Goal: Task Accomplishment & Management: Manage account settings

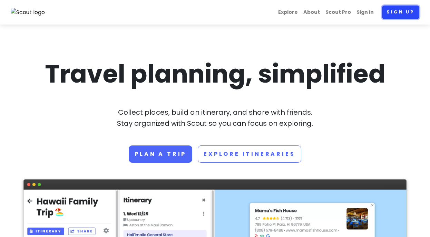
click at [400, 12] on link "Sign up" at bounding box center [400, 12] width 37 height 13
click at [372, 12] on link "Sign in" at bounding box center [365, 12] width 23 height 13
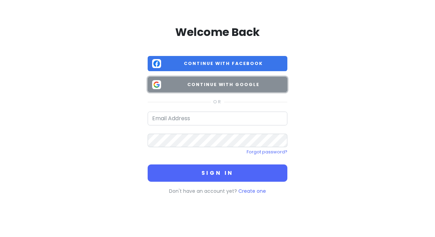
click at [235, 86] on span "Continue with Google" at bounding box center [223, 84] width 119 height 7
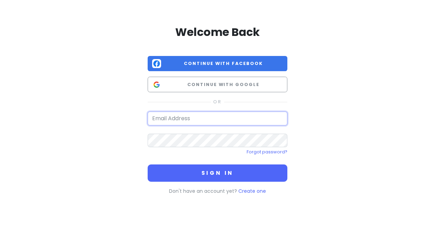
click at [207, 125] on input "email" at bounding box center [218, 118] width 140 height 14
type input "[EMAIL_ADDRESS][DOMAIN_NAME]"
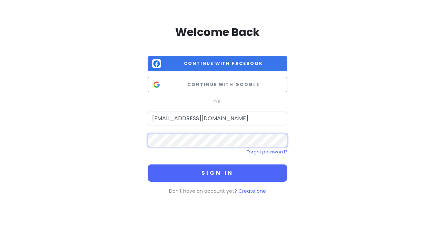
click at [148, 164] on button "Sign in" at bounding box center [218, 172] width 140 height 17
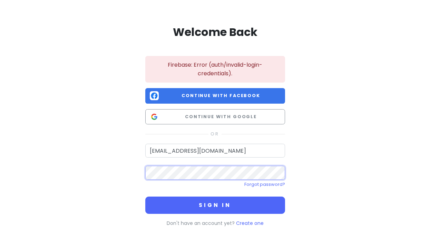
click at [145, 196] on button "Sign in" at bounding box center [215, 204] width 140 height 17
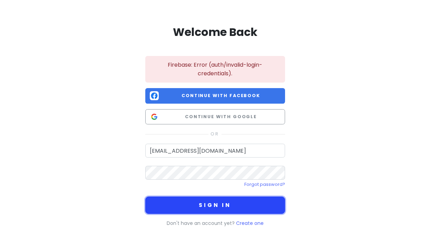
click at [238, 199] on button "Sign in" at bounding box center [215, 204] width 140 height 17
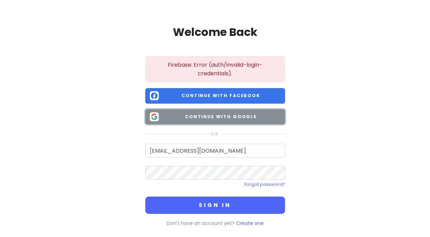
click at [247, 114] on span "Continue with Google" at bounding box center [221, 116] width 119 height 7
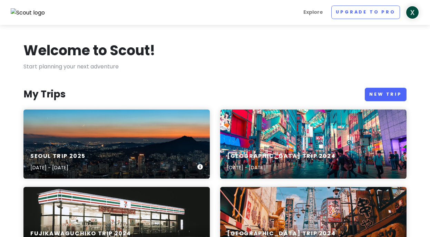
click at [70, 138] on div "[GEOGRAPHIC_DATA] TRIP [DATE], 2025 - [DATE]" at bounding box center [116, 143] width 186 height 69
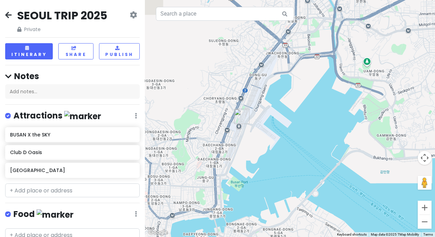
drag, startPoint x: 192, startPoint y: 177, endPoint x: 320, endPoint y: 121, distance: 140.2
click at [320, 121] on div at bounding box center [290, 118] width 290 height 237
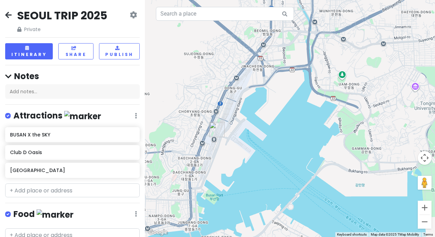
drag, startPoint x: 335, startPoint y: 129, endPoint x: 226, endPoint y: 165, distance: 114.9
click at [226, 165] on div at bounding box center [290, 118] width 290 height 237
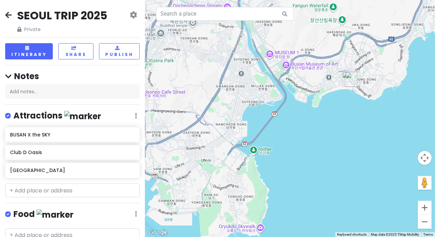
drag, startPoint x: 361, startPoint y: 131, endPoint x: 249, endPoint y: 178, distance: 121.5
click at [249, 178] on div at bounding box center [290, 118] width 290 height 237
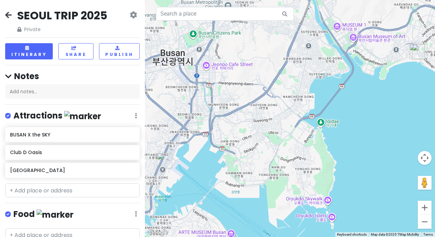
drag, startPoint x: 257, startPoint y: 150, endPoint x: 330, endPoint y: 120, distance: 78.3
click at [330, 120] on div at bounding box center [290, 118] width 290 height 237
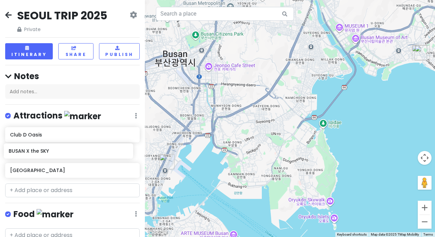
drag, startPoint x: 98, startPoint y: 133, endPoint x: 97, endPoint y: 150, distance: 17.0
click at [97, 150] on div "BUSAN X the SKY Club D [GEOGRAPHIC_DATA]" at bounding box center [72, 153] width 145 height 53
click at [165, 162] on img "Busan station" at bounding box center [166, 161] width 15 height 15
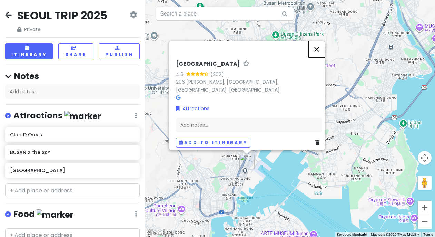
click at [319, 52] on button "Close" at bounding box center [317, 49] width 17 height 17
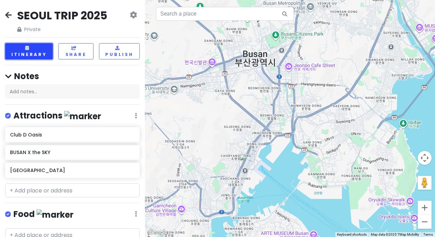
click at [38, 52] on button "Itinerary" at bounding box center [29, 51] width 48 height 16
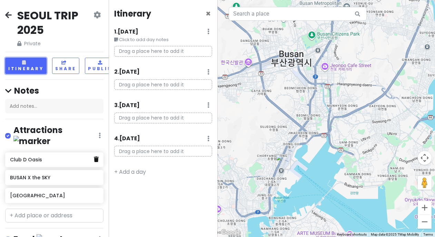
click at [94, 156] on icon at bounding box center [96, 159] width 5 height 6
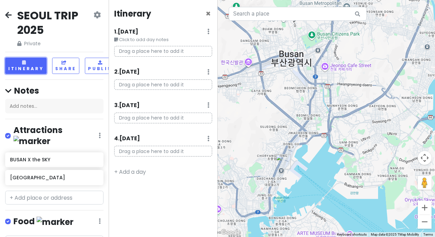
click at [91, 155] on div "BUSAN X the SKY" at bounding box center [54, 160] width 88 height 10
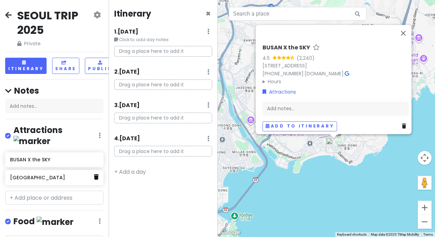
click at [94, 174] on icon at bounding box center [96, 177] width 5 height 6
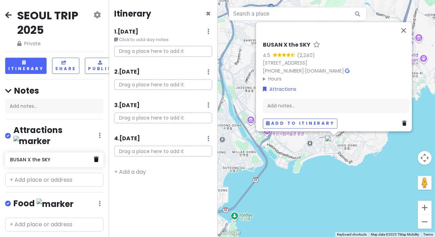
click at [94, 156] on icon at bounding box center [96, 159] width 5 height 6
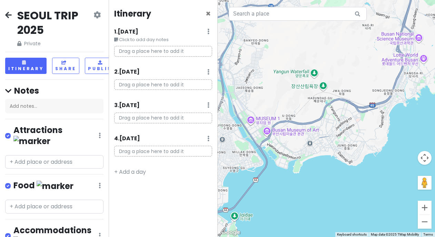
click at [155, 47] on p "Drag a place here to add it" at bounding box center [163, 51] width 98 height 11
click at [160, 35] on div "1 . [DATE] Edit Day Notes Delete Day" at bounding box center [163, 33] width 98 height 12
click at [159, 41] on small "Click to add day notes" at bounding box center [163, 39] width 98 height 7
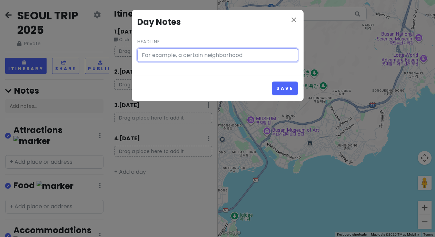
type input "Click to add day notes"
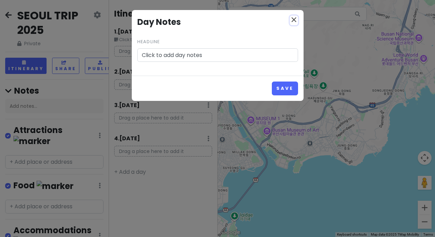
click at [291, 22] on icon "close" at bounding box center [294, 20] width 8 height 8
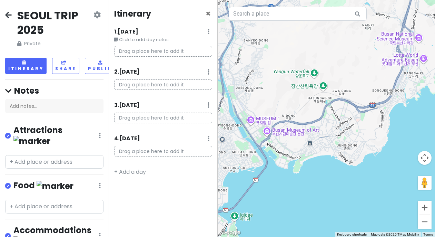
click at [156, 38] on small "Click to add day notes" at bounding box center [163, 39] width 98 height 7
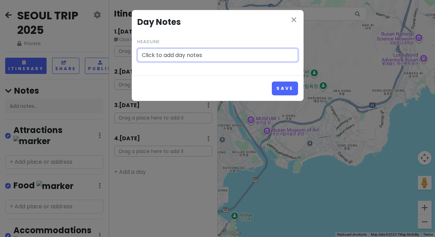
click at [180, 57] on input "Click to add day notes" at bounding box center [217, 55] width 161 height 14
type input "1"
type input "First day!"
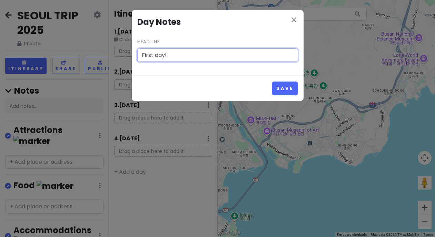
click at [272, 81] on button "Save" at bounding box center [285, 87] width 26 height 13
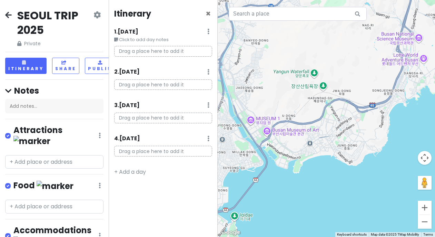
click at [180, 55] on p "Drag a place here to add it" at bounding box center [163, 51] width 98 height 11
click at [182, 49] on p "Drag a place here to add it" at bounding box center [163, 51] width 98 height 11
click at [173, 51] on p "Drag a place here to add it" at bounding box center [163, 51] width 98 height 11
click at [182, 46] on p "Drag a place here to add it" at bounding box center [163, 51] width 98 height 11
click at [181, 53] on p "Drag a place here to add it" at bounding box center [163, 51] width 98 height 11
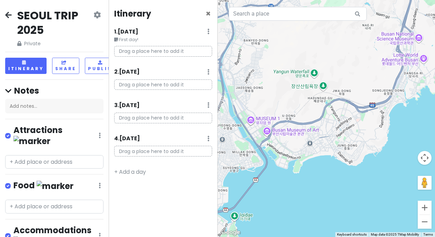
click at [159, 48] on p "Drag a place here to add it" at bounding box center [163, 51] width 98 height 11
drag, startPoint x: 162, startPoint y: 51, endPoint x: 171, endPoint y: 57, distance: 10.8
click at [171, 57] on div "Drag a place here to add it" at bounding box center [163, 54] width 108 height 16
click at [170, 50] on p "Drag a place here to add it" at bounding box center [163, 51] width 98 height 11
click at [48, 155] on input "text" at bounding box center [54, 162] width 98 height 14
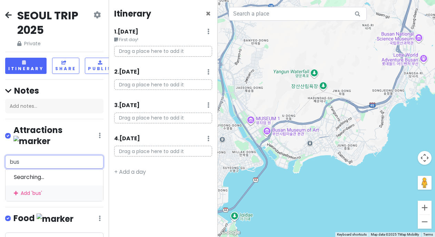
type input "busa"
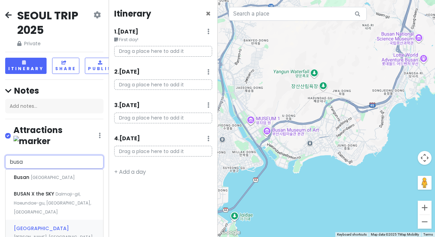
click at [42, 180] on span "[PERSON_NAME], [GEOGRAPHIC_DATA], [GEOGRAPHIC_DATA], [GEOGRAPHIC_DATA]" at bounding box center [53, 177] width 44 height 6
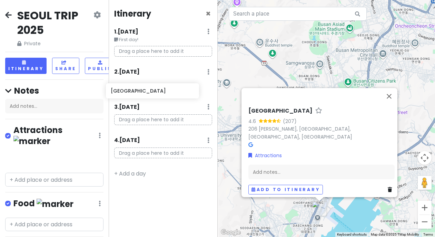
scroll to position [0, 4]
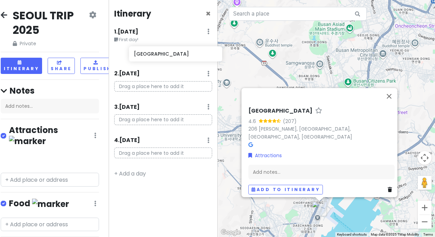
drag, startPoint x: 34, startPoint y: 152, endPoint x: 156, endPoint y: 58, distance: 154.3
click at [156, 58] on div "[GEOGRAPHIC_DATA] TRIP 2025 Private Change Dates Make a Copy Delete Trip Go Pro…" at bounding box center [217, 118] width 435 height 237
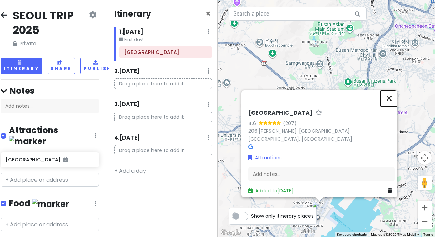
click at [389, 103] on button "Close" at bounding box center [389, 98] width 17 height 17
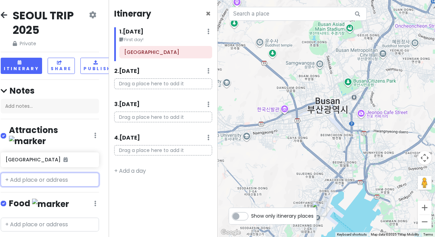
click at [47, 173] on input "text" at bounding box center [50, 180] width 98 height 14
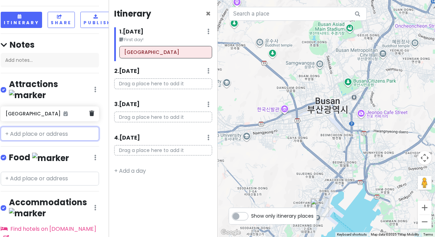
scroll to position [79, 4]
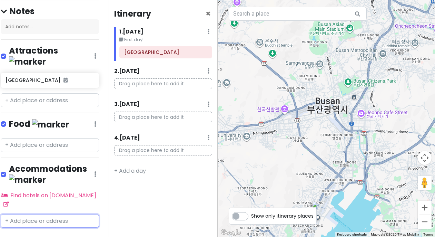
click at [51, 214] on input "text" at bounding box center [50, 221] width 98 height 14
type input "gwan"
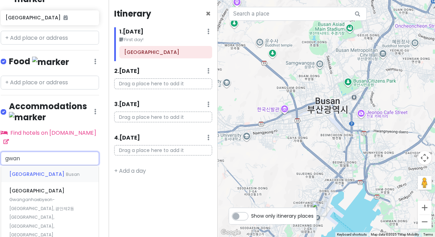
scroll to position [148, 4]
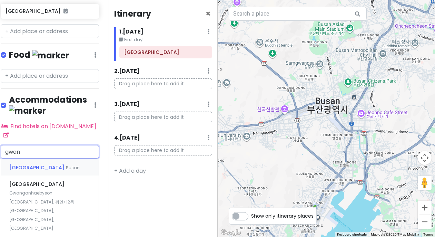
click at [47, 159] on div "Gwangalli Beach Busan" at bounding box center [50, 167] width 98 height 17
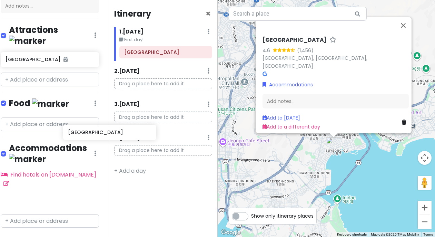
scroll to position [100, 12]
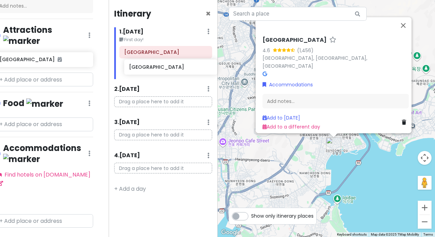
drag, startPoint x: 36, startPoint y: 183, endPoint x: 159, endPoint y: 70, distance: 167.1
click at [159, 70] on div "[GEOGRAPHIC_DATA] TRIP 2025 Private Change Dates Make a Copy Delete Trip Go Pro…" at bounding box center [217, 118] width 435 height 237
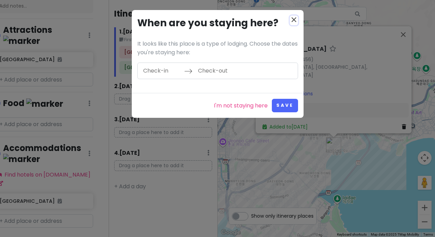
click at [292, 20] on icon "close" at bounding box center [294, 20] width 8 height 8
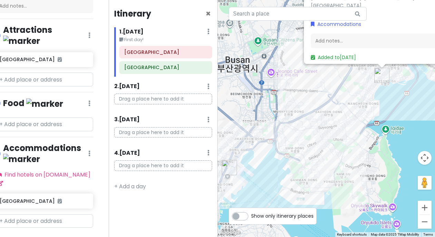
drag, startPoint x: 337, startPoint y: 181, endPoint x: 391, endPoint y: 106, distance: 92.3
click at [391, 106] on div "Gwangalli Beach 4.6 (1,456) [GEOGRAPHIC_DATA], [GEOGRAPHIC_DATA], [GEOGRAPHIC_D…" at bounding box center [327, 118] width 218 height 237
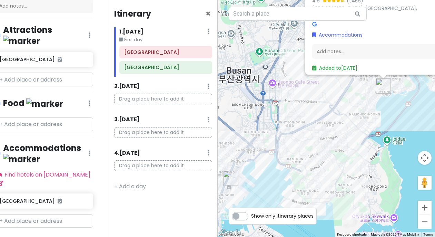
drag, startPoint x: 385, startPoint y: 129, endPoint x: 387, endPoint y: 143, distance: 14.4
click at [387, 143] on div "Gwangalli Beach 4.6 (1,456) [GEOGRAPHIC_DATA], [GEOGRAPHIC_DATA], [GEOGRAPHIC_D…" at bounding box center [327, 118] width 218 height 237
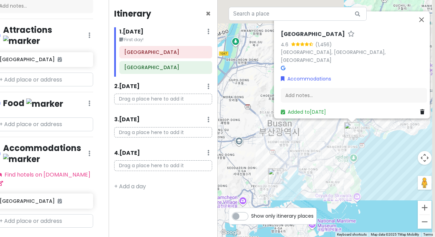
drag, startPoint x: 391, startPoint y: 124, endPoint x: 359, endPoint y: 153, distance: 42.3
click at [359, 153] on div "Gwangalli Beach 4.6 (1,456) [GEOGRAPHIC_DATA], [GEOGRAPHIC_DATA], [GEOGRAPHIC_D…" at bounding box center [327, 118] width 218 height 237
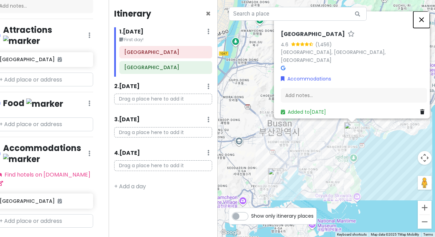
click at [423, 24] on button "Close" at bounding box center [421, 19] width 17 height 17
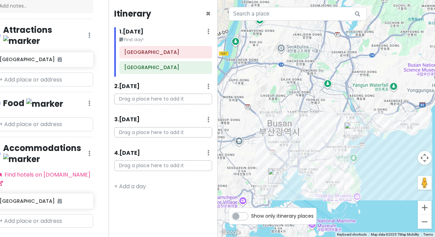
click at [48, 121] on div "[GEOGRAPHIC_DATA] TRIP 2025 Private Change Dates Make a Copy Delete Trip Go Pro…" at bounding box center [54, 118] width 109 height 237
click at [50, 117] on input "text" at bounding box center [44, 124] width 98 height 14
paste input "제주가 [GEOGRAPHIC_DATA]직염점"
type input "제주가 [GEOGRAPHIC_DATA]직염점"
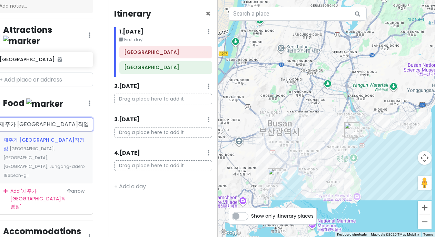
click at [48, 133] on div "제주가 [GEOGRAPHIC_DATA]직영점 [GEOGRAPHIC_DATA], [GEOGRAPHIC_DATA], [GEOGRAPHIC_DATA…" at bounding box center [44, 157] width 98 height 52
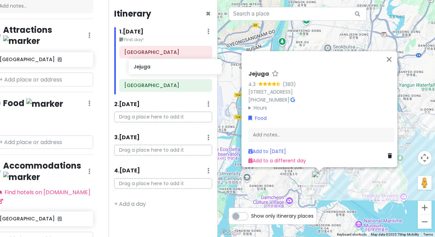
drag, startPoint x: 35, startPoint y: 113, endPoint x: 170, endPoint y: 69, distance: 142.4
click at [170, 69] on div "[GEOGRAPHIC_DATA] TRIP 2025 Private Change Dates Make a Copy Delete Trip Go Pro…" at bounding box center [217, 118] width 435 height 237
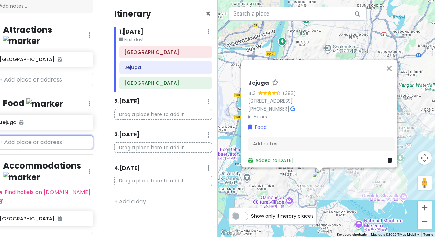
click at [52, 136] on input "text" at bounding box center [44, 142] width 98 height 14
paste input "수변최고돼지국밥 본점"
type input "수변최고돼지국밥 본점"
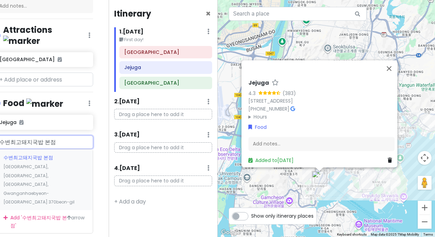
click at [45, 154] on span "수변최고돼지국밥 본점" at bounding box center [28, 157] width 50 height 7
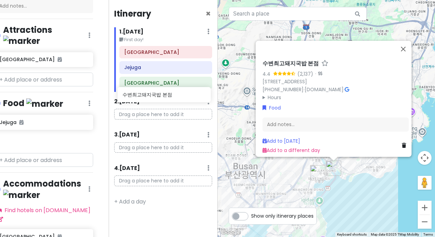
drag, startPoint x: 32, startPoint y: 133, endPoint x: 157, endPoint y: 99, distance: 129.0
click at [157, 99] on div "[GEOGRAPHIC_DATA] TRIP 2025 Private Change Dates Make a Copy Delete Trip Go Pro…" at bounding box center [217, 118] width 435 height 237
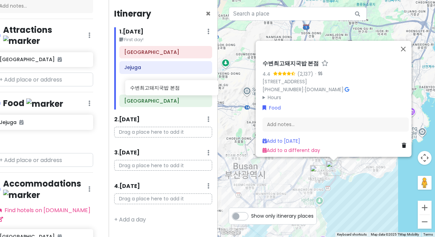
drag, startPoint x: 39, startPoint y: 131, endPoint x: 172, endPoint y: 90, distance: 138.2
click at [172, 90] on div "[GEOGRAPHIC_DATA] TRIP 2025 Private Change Dates Make a Copy Delete Trip Go Pro…" at bounding box center [217, 118] width 435 height 237
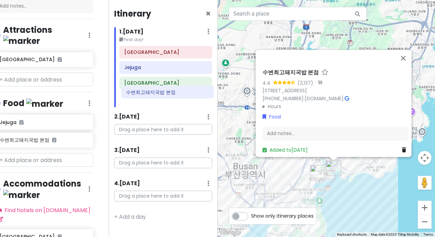
drag, startPoint x: 163, startPoint y: 86, endPoint x: 165, endPoint y: 95, distance: 9.5
click at [165, 95] on div "Busan station Jejuga 수변최고돼지국밥 본점 [GEOGRAPHIC_DATA]" at bounding box center [165, 76] width 103 height 61
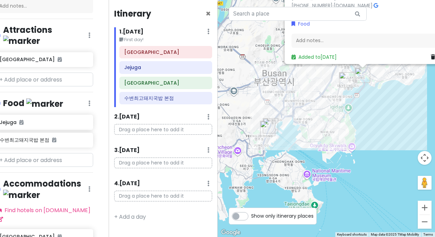
drag, startPoint x: 335, startPoint y: 201, endPoint x: 365, endPoint y: 98, distance: 107.2
click at [365, 98] on div "수변최고돼지국밥 본점 4.4 (2,137) · 9-32 [STREET_ADDRESS] [PHONE_NUMBER] · [DOMAIN_NAME] …" at bounding box center [327, 118] width 218 height 237
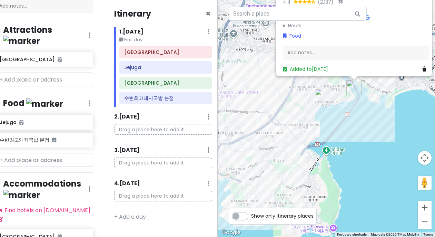
drag, startPoint x: 372, startPoint y: 98, endPoint x: 355, endPoint y: 145, distance: 50.0
click at [355, 145] on div "수변최고돼지국밥 본점 4.4 (2,137) · 9-32 [STREET_ADDRESS] [PHONE_NUMBER] · [DOMAIN_NAME] …" at bounding box center [327, 118] width 218 height 237
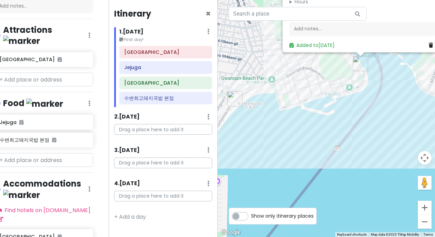
drag, startPoint x: 310, startPoint y: 83, endPoint x: 367, endPoint y: 180, distance: 112.9
click at [367, 180] on div "수변최고돼지국밥 본점 4.4 (2,137) · 9-32 [STREET_ADDRESS] [PHONE_NUMBER] · [DOMAIN_NAME] …" at bounding box center [327, 118] width 218 height 237
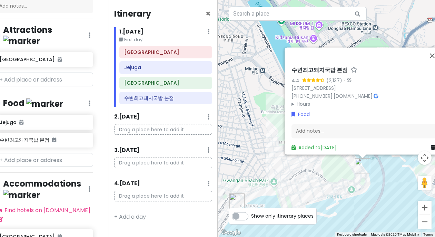
drag, startPoint x: 349, startPoint y: 111, endPoint x: 349, endPoint y: 207, distance: 95.6
click at [349, 207] on div "수변최고돼지국밥 본점 4.4 (2,137) · 9-32 [STREET_ADDRESS] [PHONE_NUMBER] · [DOMAIN_NAME] …" at bounding box center [327, 118] width 218 height 237
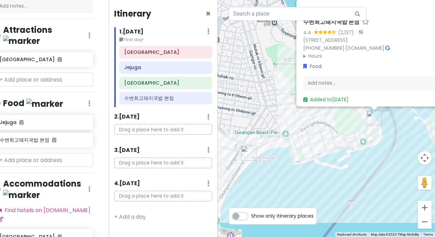
drag, startPoint x: 366, startPoint y: 206, endPoint x: 378, endPoint y: 157, distance: 50.7
click at [378, 157] on div "수변최고돼지국밥 본점 4.4 (2,137) · 9-32 [STREET_ADDRESS] [PHONE_NUMBER] · [DOMAIN_NAME] …" at bounding box center [327, 118] width 218 height 237
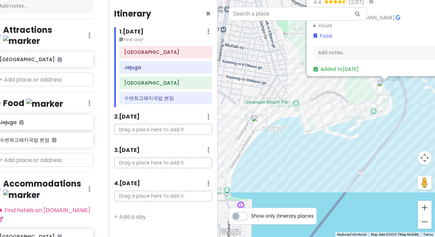
drag, startPoint x: 365, startPoint y: 164, endPoint x: 374, endPoint y: 135, distance: 29.9
click at [374, 135] on div "수변최고돼지국밥 본점 4.4 (2,137) · 9-32 [STREET_ADDRESS] [PHONE_NUMBER] · [DOMAIN_NAME] …" at bounding box center [327, 118] width 218 height 237
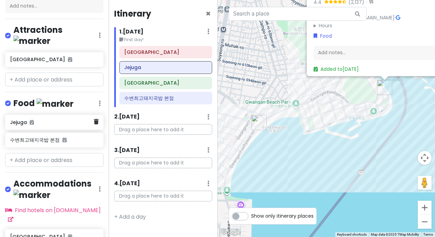
scroll to position [66, 0]
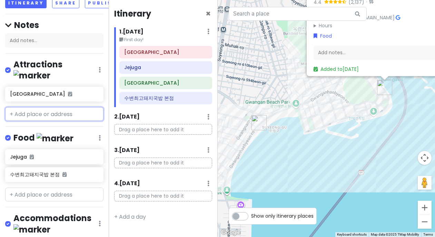
click at [46, 107] on input "text" at bounding box center [54, 114] width 98 height 14
paste input "[GEOGRAPHIC_DATA]"
type input "[GEOGRAPHIC_DATA]"
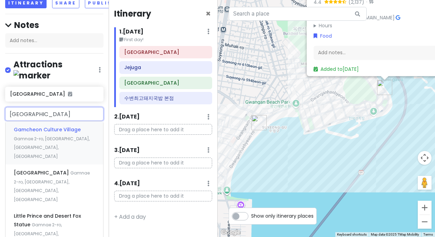
click at [49, 123] on div "Gamcheon Culture Village Gamnae 2-[GEOGRAPHIC_DATA], [GEOGRAPHIC_DATA], [GEOGRA…" at bounding box center [55, 142] width 98 height 43
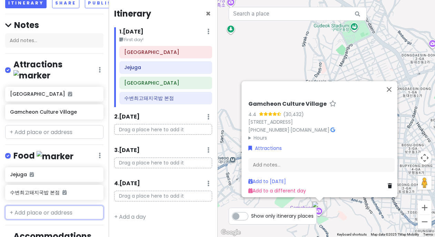
click at [41, 205] on input "text" at bounding box center [54, 212] width 98 height 14
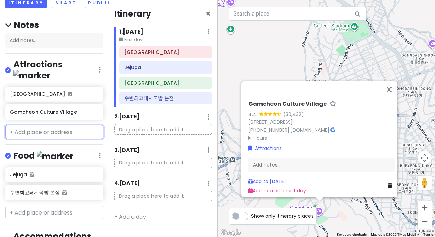
click at [51, 125] on input "text" at bounding box center [54, 132] width 98 height 14
paste input "Huinnyeoul Culture Village"
type input "Huinnyeoul Culture Village"
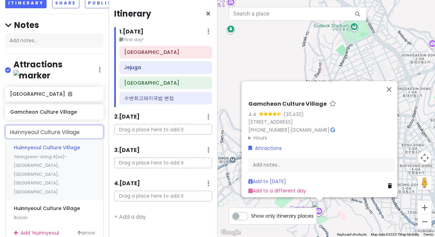
click at [50, 144] on span "Huinnyeoul Culture Village" at bounding box center [47, 147] width 66 height 7
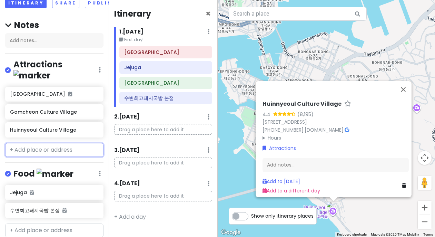
click at [56, 143] on input "text" at bounding box center [54, 150] width 98 height 14
paste input "ARTE Museum"
type input "ARTE Museum"
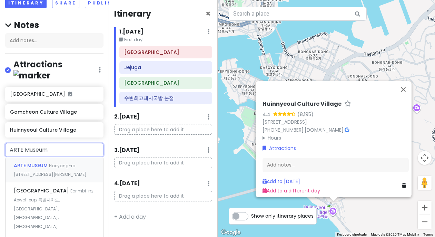
click at [55, 163] on span "Haeyang-ro [STREET_ADDRESS][PERSON_NAME]" at bounding box center [50, 170] width 73 height 15
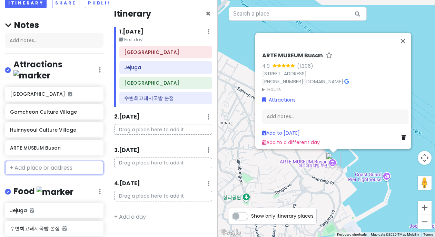
click at [55, 161] on input "text" at bounding box center [54, 168] width 98 height 14
paste input "[GEOGRAPHIC_DATA]"
type input "[GEOGRAPHIC_DATA]"
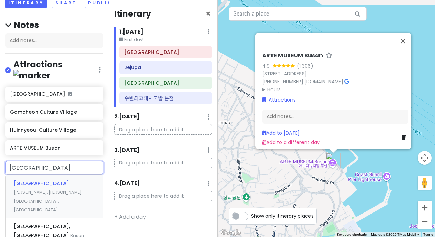
click at [53, 189] on span "[PERSON_NAME], [PERSON_NAME], [GEOGRAPHIC_DATA], [GEOGRAPHIC_DATA]" at bounding box center [48, 200] width 69 height 23
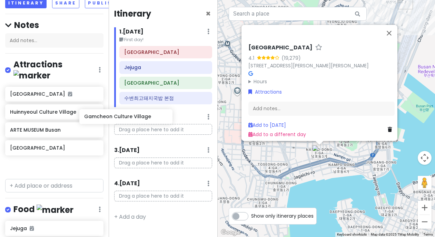
scroll to position [66, 12]
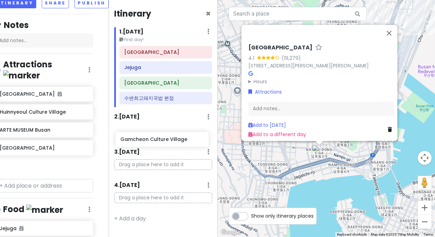
drag, startPoint x: 31, startPoint y: 104, endPoint x: 142, endPoint y: 143, distance: 117.0
click at [142, 143] on div "[GEOGRAPHIC_DATA] TRIP 2025 Private Change Dates Make a Copy Delete Trip Go Pro…" at bounding box center [217, 118] width 435 height 237
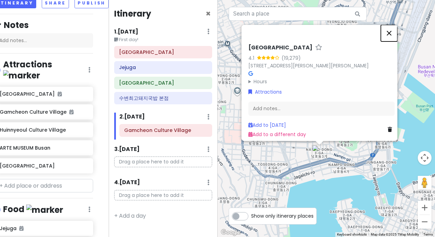
click at [391, 29] on button "Close" at bounding box center [389, 33] width 17 height 17
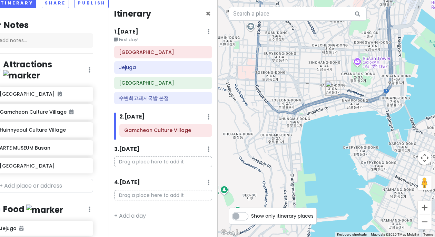
drag, startPoint x: 313, startPoint y: 174, endPoint x: 320, endPoint y: 110, distance: 64.2
click at [320, 110] on div at bounding box center [327, 118] width 218 height 237
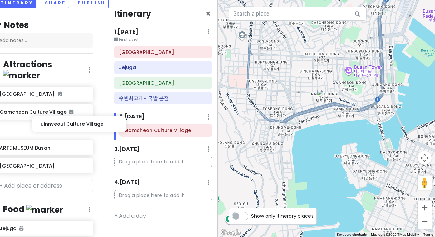
scroll to position [66, 12]
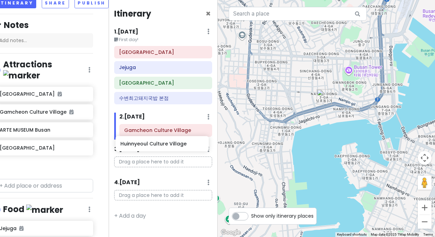
drag, startPoint x: 26, startPoint y: 120, endPoint x: 148, endPoint y: 145, distance: 125.1
click at [148, 145] on div "[GEOGRAPHIC_DATA] TRIP 2025 Private Change Dates Make a Copy Delete Trip Go Pro…" at bounding box center [217, 118] width 435 height 237
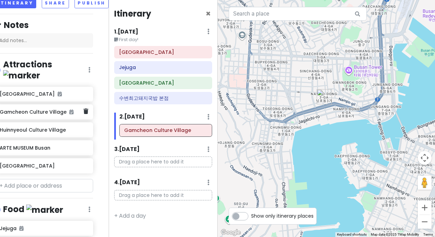
scroll to position [66, 11]
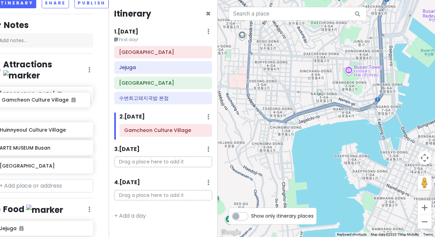
click at [27, 107] on div "[GEOGRAPHIC_DATA] [GEOGRAPHIC_DATA] [GEOGRAPHIC_DATA] [GEOGRAPHIC_DATA]" at bounding box center [44, 131] width 109 height 89
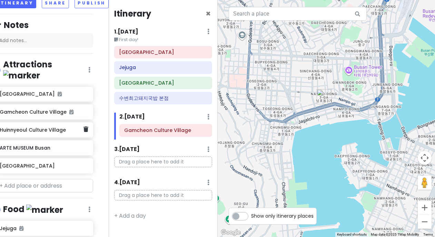
scroll to position [66, 11]
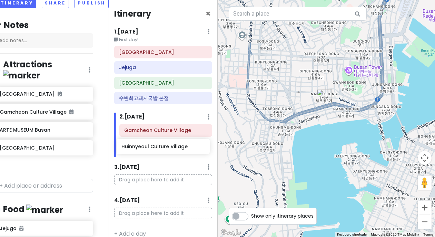
drag, startPoint x: 17, startPoint y: 120, endPoint x: 140, endPoint y: 148, distance: 126.0
click at [140, 148] on div "[GEOGRAPHIC_DATA] TRIP 2025 Private Change Dates Make a Copy Delete Trip Go Pro…" at bounding box center [217, 118] width 435 height 237
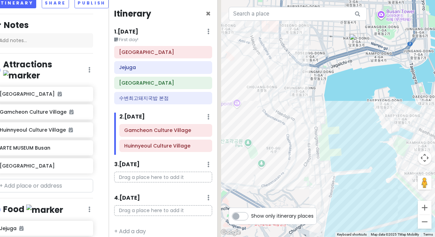
drag, startPoint x: 342, startPoint y: 153, endPoint x: 386, endPoint y: 75, distance: 89.5
click at [386, 75] on div at bounding box center [327, 118] width 218 height 237
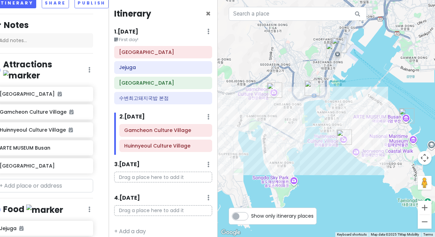
drag, startPoint x: 356, startPoint y: 141, endPoint x: 293, endPoint y: 147, distance: 63.5
click at [293, 147] on div at bounding box center [327, 118] width 218 height 237
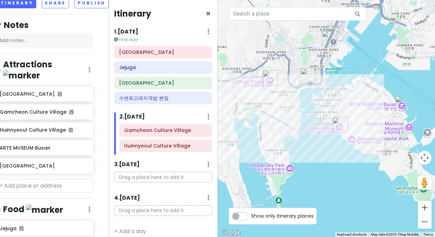
drag, startPoint x: 318, startPoint y: 163, endPoint x: 315, endPoint y: 148, distance: 15.0
click at [315, 148] on div at bounding box center [327, 118] width 218 height 237
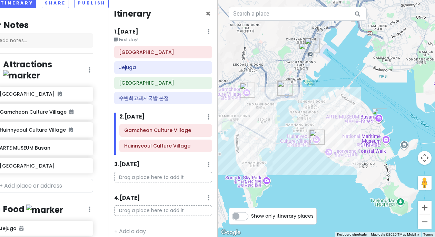
drag, startPoint x: 315, startPoint y: 148, endPoint x: 289, endPoint y: 160, distance: 29.2
click at [289, 160] on div at bounding box center [327, 118] width 218 height 237
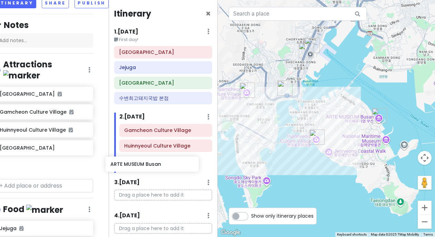
drag, startPoint x: 30, startPoint y: 140, endPoint x: 149, endPoint y: 162, distance: 121.3
click at [149, 162] on div "[GEOGRAPHIC_DATA] TRIP 2025 Private Change Dates Make a Copy Delete Trip Go Pro…" at bounding box center [217, 118] width 435 height 237
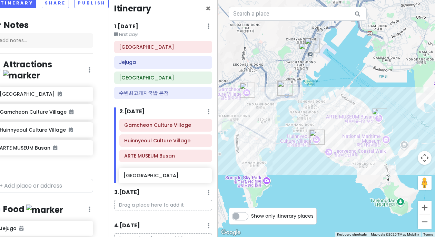
scroll to position [7, 0]
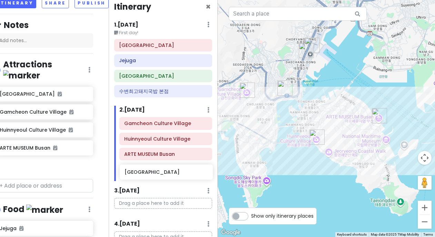
drag, startPoint x: 28, startPoint y: 155, endPoint x: 153, endPoint y: 173, distance: 126.9
click at [153, 173] on div "[GEOGRAPHIC_DATA] TRIP 2025 Private Change Dates Make a Copy Delete Trip Go Pro…" at bounding box center [217, 118] width 435 height 237
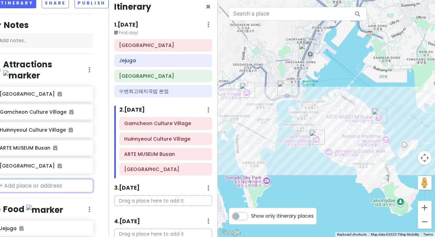
click at [38, 179] on input "text" at bounding box center [44, 186] width 98 height 14
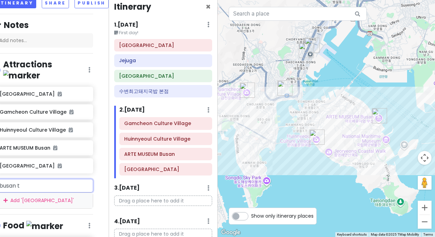
type input "busan to"
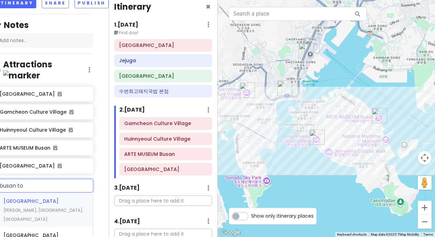
click at [36, 193] on div "Busan Tower [PERSON_NAME][GEOGRAPHIC_DATA], [GEOGRAPHIC_DATA], [GEOGRAPHIC_DATA]" at bounding box center [44, 210] width 98 height 34
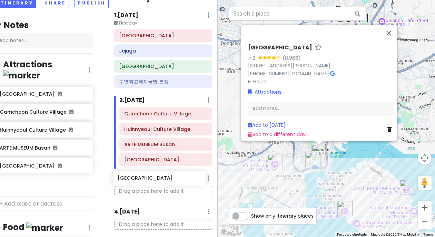
scroll to position [19, 0]
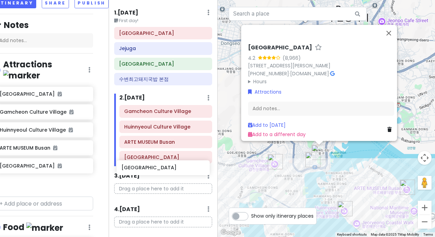
drag, startPoint x: 46, startPoint y: 173, endPoint x: 168, endPoint y: 168, distance: 122.6
click at [168, 168] on div "[GEOGRAPHIC_DATA] TRIP 2025 Private Change Dates Make a Copy Delete Trip Go Pro…" at bounding box center [217, 118] width 435 height 237
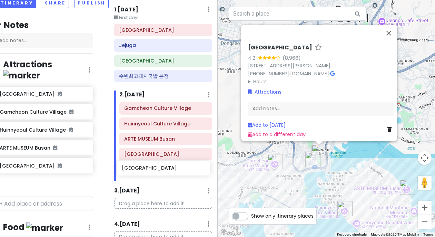
drag, startPoint x: 25, startPoint y: 174, endPoint x: 148, endPoint y: 169, distance: 123.0
click at [148, 169] on div "[GEOGRAPHIC_DATA] TRIP 2025 Private Change Dates Make a Copy Delete Trip Go Pro…" at bounding box center [217, 118] width 435 height 237
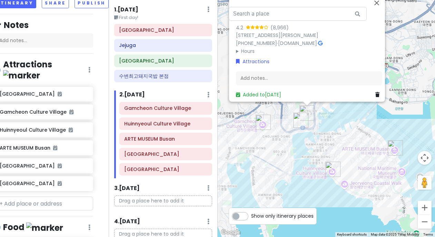
drag, startPoint x: 283, startPoint y: 196, endPoint x: 271, endPoint y: 157, distance: 41.4
click at [271, 157] on div "[GEOGRAPHIC_DATA] 4.2 (8,966) [STREET_ADDRESS][PERSON_NAME] [PHONE_NUMBER] · [D…" at bounding box center [327, 118] width 218 height 237
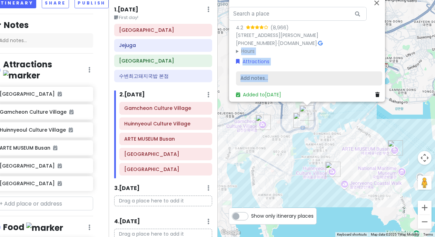
drag, startPoint x: 381, startPoint y: 40, endPoint x: 374, endPoint y: 74, distance: 34.9
click at [374, 74] on div "[GEOGRAPHIC_DATA] 4.2 (8,966) [STREET_ADDRESS][PERSON_NAME] [PHONE_NUMBER] · [D…" at bounding box center [309, 56] width 152 height 90
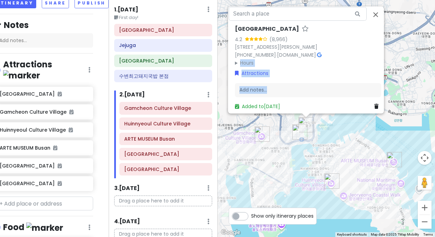
drag, startPoint x: 377, startPoint y: 116, endPoint x: 374, endPoint y: 135, distance: 18.5
click at [374, 135] on div "[GEOGRAPHIC_DATA] 4.2 (8,966) [STREET_ADDRESS][PERSON_NAME] [PHONE_NUMBER] · [D…" at bounding box center [327, 118] width 218 height 237
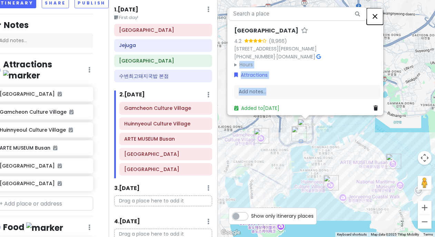
click at [381, 11] on button "Close" at bounding box center [375, 16] width 17 height 17
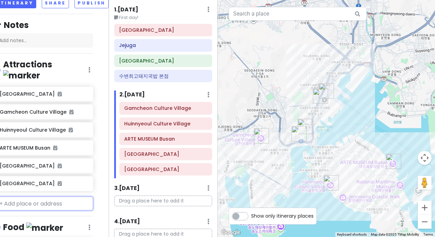
scroll to position [0, 0]
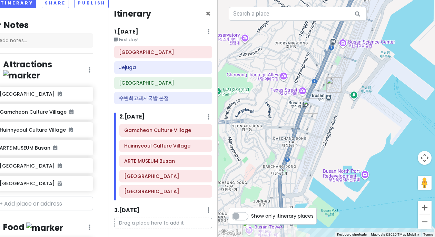
drag, startPoint x: 280, startPoint y: 95, endPoint x: 356, endPoint y: 148, distance: 92.3
click at [356, 148] on div at bounding box center [327, 118] width 218 height 237
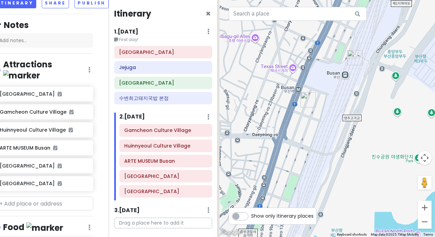
drag, startPoint x: 321, startPoint y: 119, endPoint x: 355, endPoint y: 145, distance: 43.4
click at [355, 145] on div at bounding box center [327, 118] width 218 height 237
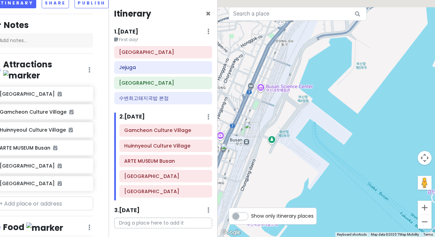
drag, startPoint x: 383, startPoint y: 172, endPoint x: 273, endPoint y: 205, distance: 115.0
click at [273, 205] on div at bounding box center [327, 118] width 218 height 237
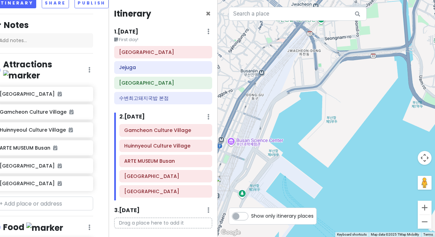
drag, startPoint x: 329, startPoint y: 159, endPoint x: 305, endPoint y: 213, distance: 58.9
click at [305, 213] on div "← Move left → Move right ↑ Move up ↓ Move down + Zoom in - Zoom out Home Jump l…" at bounding box center [327, 118] width 218 height 237
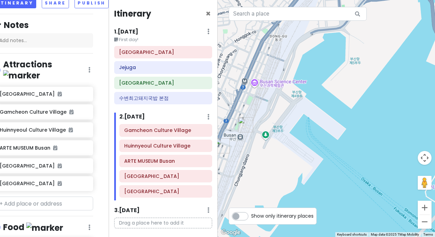
drag, startPoint x: 360, startPoint y: 148, endPoint x: 391, endPoint y: 89, distance: 66.5
click at [391, 89] on div at bounding box center [327, 118] width 218 height 237
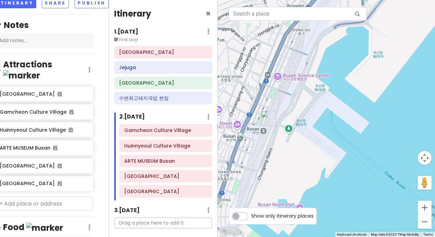
drag, startPoint x: 343, startPoint y: 180, endPoint x: 355, endPoint y: 72, distance: 108.7
click at [355, 72] on div at bounding box center [327, 118] width 218 height 237
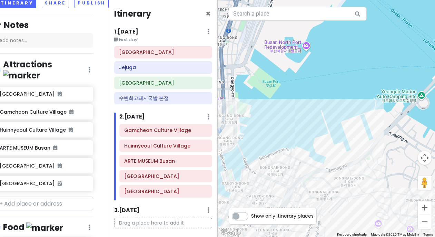
drag, startPoint x: 340, startPoint y: 134, endPoint x: 327, endPoint y: 58, distance: 76.7
click at [327, 58] on div at bounding box center [327, 118] width 218 height 237
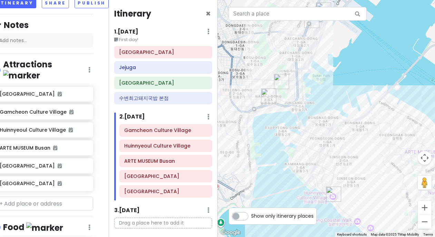
drag, startPoint x: 334, startPoint y: 120, endPoint x: 355, endPoint y: 93, distance: 34.0
click at [355, 93] on div at bounding box center [327, 118] width 218 height 237
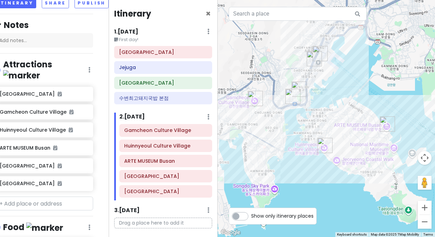
drag, startPoint x: 355, startPoint y: 93, endPoint x: 334, endPoint y: 98, distance: 22.1
click at [334, 98] on div at bounding box center [327, 118] width 218 height 237
click at [41, 196] on input "text" at bounding box center [44, 203] width 98 height 14
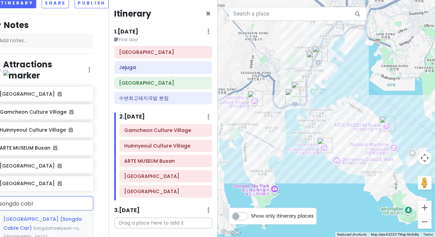
type input "songdo cable"
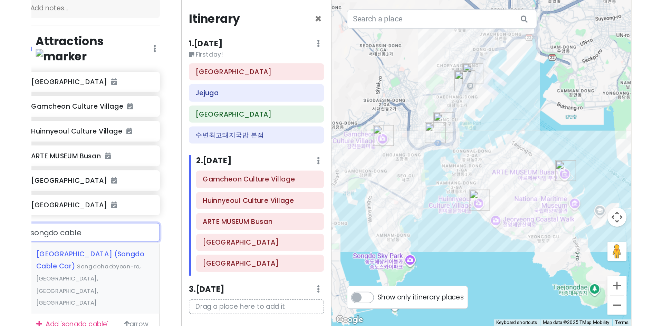
scroll to position [135, 11]
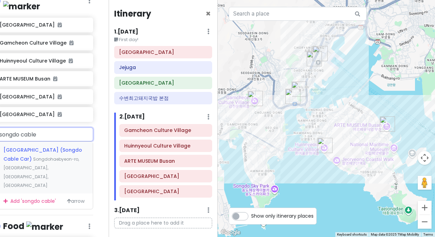
click at [46, 156] on span "Songdohaebyeon-ro, [GEOGRAPHIC_DATA], [GEOGRAPHIC_DATA], [GEOGRAPHIC_DATA]" at bounding box center [41, 172] width 76 height 32
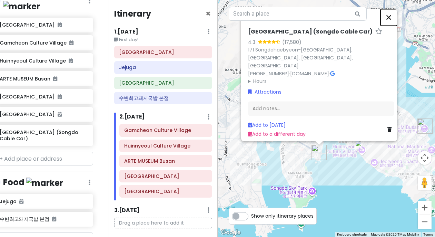
click at [389, 26] on button "Close" at bounding box center [389, 17] width 17 height 17
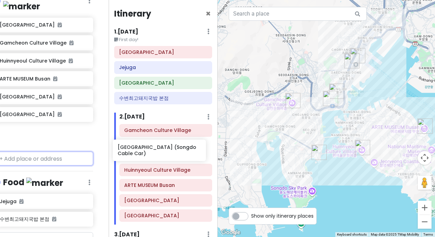
drag, startPoint x: 36, startPoint y: 125, endPoint x: 155, endPoint y: 151, distance: 121.8
click at [155, 151] on div "[GEOGRAPHIC_DATA] TRIP 2025 Private Change Dates Make a Copy Delete Trip Go Pro…" at bounding box center [217, 118] width 435 height 237
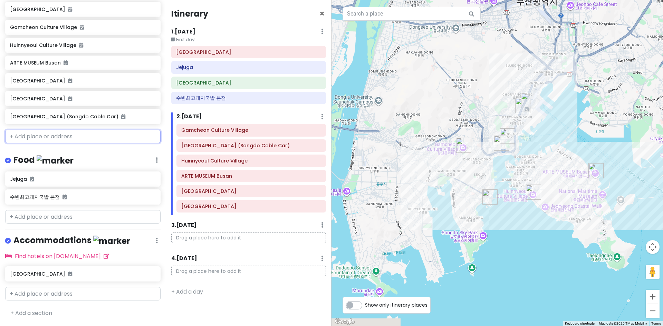
scroll to position [117, 0]
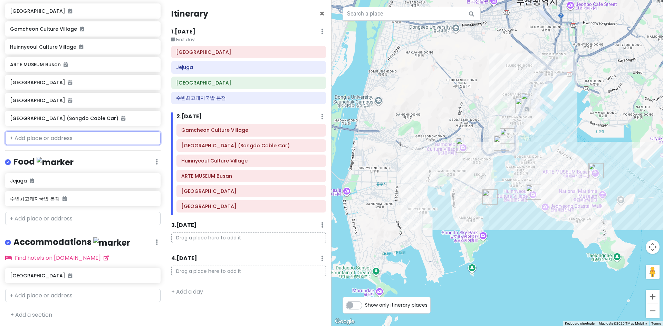
click at [55, 140] on input "text" at bounding box center [82, 138] width 155 height 14
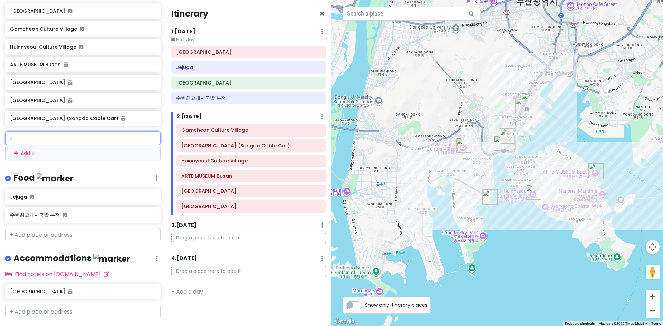
click at [67, 142] on input "ji" at bounding box center [82, 138] width 155 height 14
paste input "Jagalchi Market"
type input "Jagalchi Market"
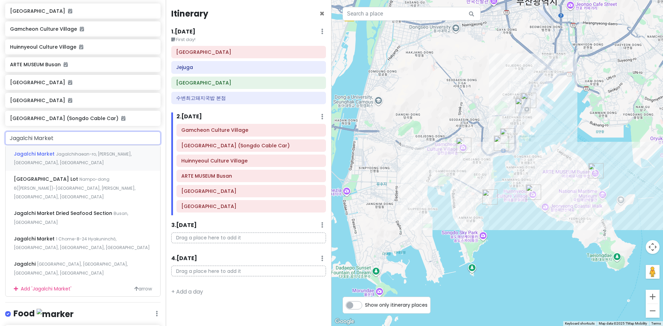
click at [68, 161] on div "Jagalchi Market Jagalchihaean-ro, [GEOGRAPHIC_DATA], [GEOGRAPHIC_DATA], [GEOGRA…" at bounding box center [83, 158] width 155 height 26
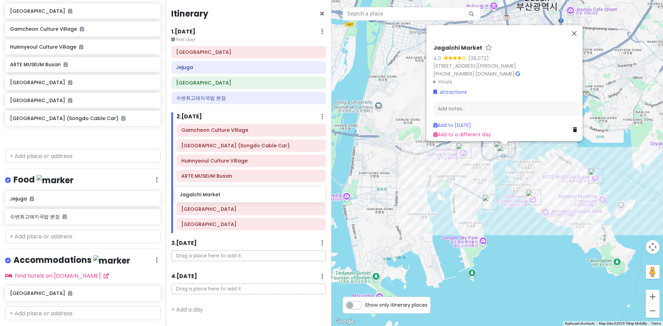
drag, startPoint x: 46, startPoint y: 136, endPoint x: 215, endPoint y: 195, distance: 179.4
click at [215, 195] on div "[GEOGRAPHIC_DATA] TRIP 2025 Private Change Dates Make a Copy Delete Trip Go Pro…" at bounding box center [331, 163] width 663 height 326
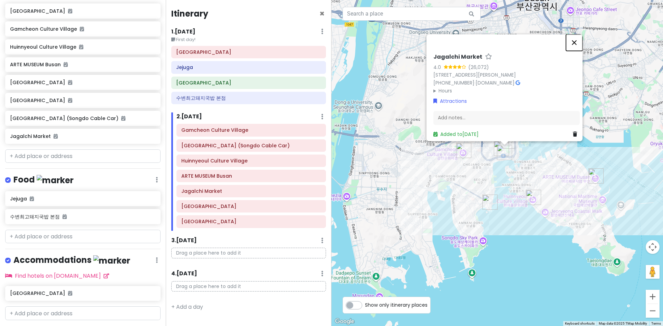
click at [430, 37] on button "Close" at bounding box center [574, 42] width 17 height 17
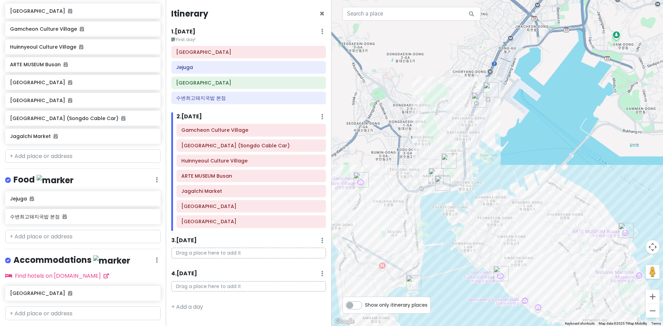
drag, startPoint x: 477, startPoint y: 235, endPoint x: 449, endPoint y: 220, distance: 31.8
click at [430, 220] on div at bounding box center [496, 163] width 331 height 326
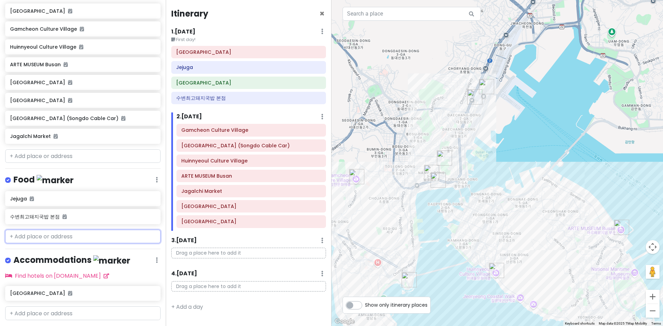
click at [49, 234] on input "text" at bounding box center [82, 237] width 155 height 14
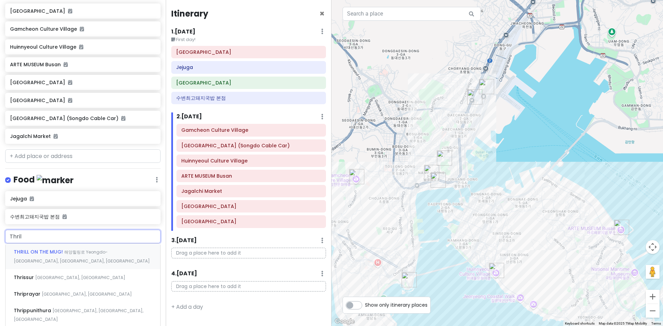
type input "Thrill"
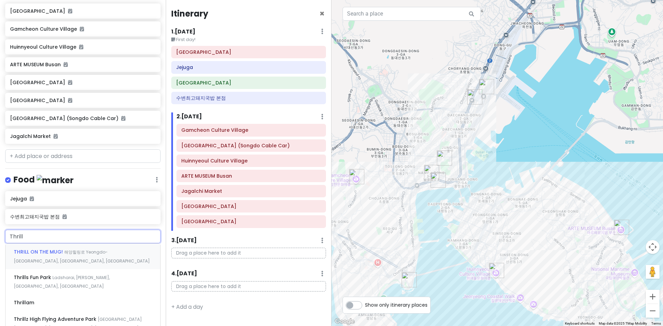
click at [56, 236] on span "THRILL ON THE MUG!" at bounding box center [39, 251] width 50 height 7
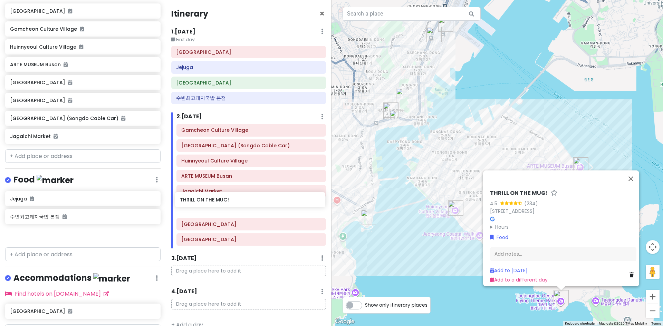
drag, startPoint x: 63, startPoint y: 234, endPoint x: 233, endPoint y: 200, distance: 173.1
click at [233, 200] on div "[GEOGRAPHIC_DATA] TRIP 2025 Private Change Dates Make a Copy Delete Trip Go Pro…" at bounding box center [331, 163] width 663 height 326
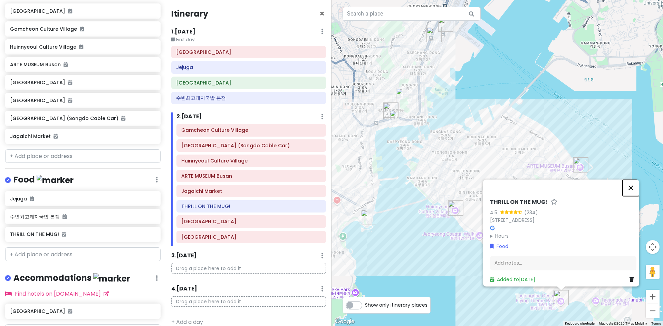
click at [430, 186] on button "Close" at bounding box center [630, 187] width 17 height 17
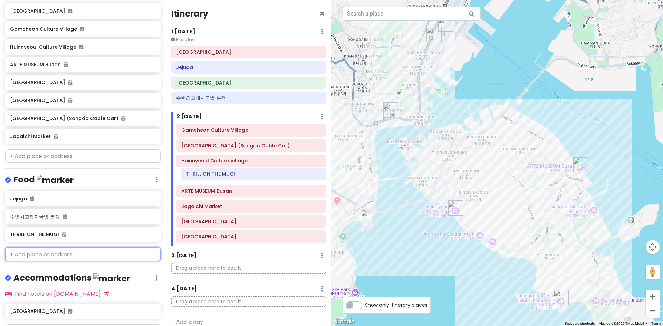
drag, startPoint x: 244, startPoint y: 208, endPoint x: 248, endPoint y: 175, distance: 33.4
click at [248, 175] on div "Gamcheon Culture Village [GEOGRAPHIC_DATA] (Songdo Cable Car) [GEOGRAPHIC_DATA]…" at bounding box center [251, 185] width 160 height 122
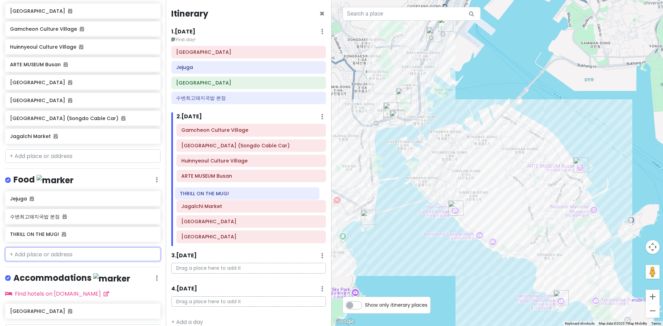
drag, startPoint x: 247, startPoint y: 176, endPoint x: 246, endPoint y: 194, distance: 17.7
click at [246, 194] on div "Gamcheon Culture Village [GEOGRAPHIC_DATA] (Songdo Cable Car) Huinnyeoul Cultur…" at bounding box center [251, 185] width 160 height 122
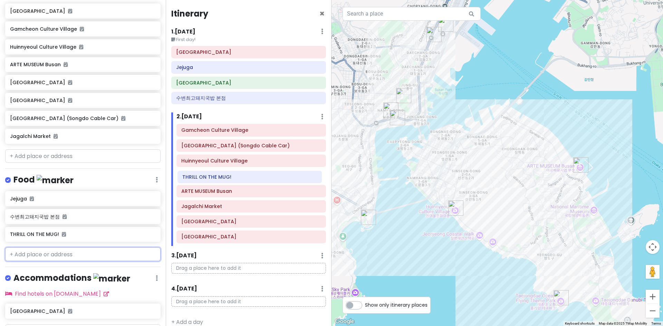
drag, startPoint x: 241, startPoint y: 193, endPoint x: 242, endPoint y: 179, distance: 14.2
click at [242, 179] on div "Gamcheon Culture Village [GEOGRAPHIC_DATA] (Songdo Cable Car) [GEOGRAPHIC_DATA]…" at bounding box center [251, 185] width 160 height 122
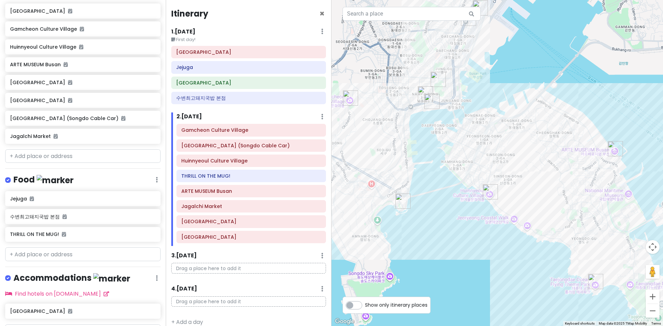
drag, startPoint x: 419, startPoint y: 275, endPoint x: 454, endPoint y: 259, distance: 38.9
click at [430, 236] on div at bounding box center [496, 163] width 331 height 326
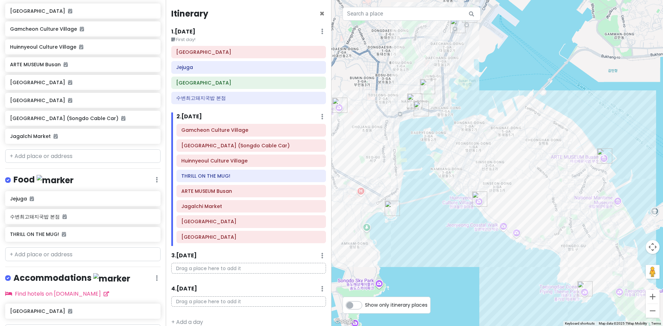
drag, startPoint x: 454, startPoint y: 259, endPoint x: 442, endPoint y: 266, distance: 14.1
click at [430, 236] on div at bounding box center [496, 163] width 331 height 326
click at [53, 153] on input "text" at bounding box center [82, 156] width 155 height 14
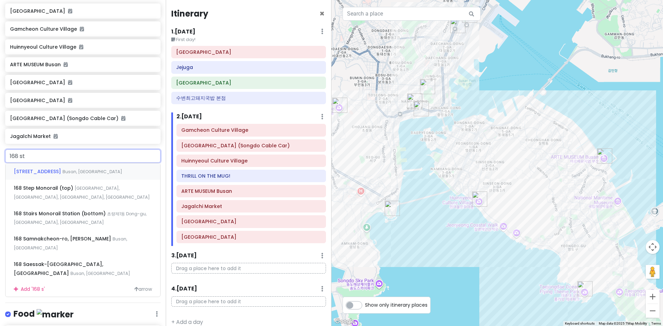
type input "168 sta"
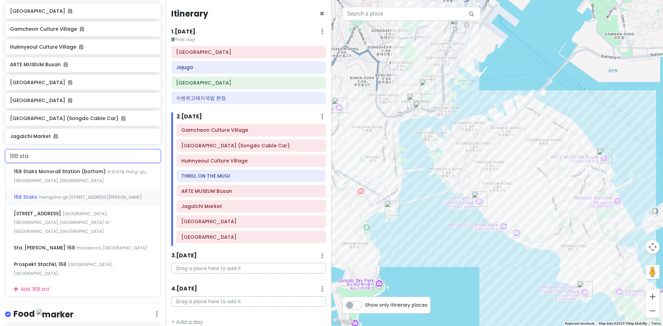
click at [121, 184] on span "Yeongcho-gil [STREET_ADDRESS][PERSON_NAME]" at bounding box center [80, 176] width 133 height 15
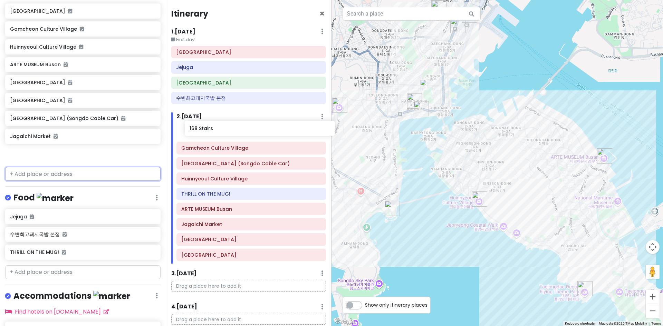
drag, startPoint x: 75, startPoint y: 152, endPoint x: 254, endPoint y: 127, distance: 180.8
click at [254, 127] on div "[GEOGRAPHIC_DATA] TRIP 2025 Private Change Dates Make a Copy Delete Trip Go Pro…" at bounding box center [331, 163] width 663 height 326
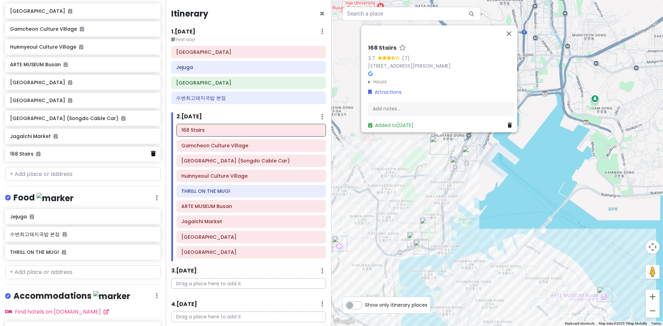
click at [151, 155] on icon at bounding box center [153, 154] width 5 height 6
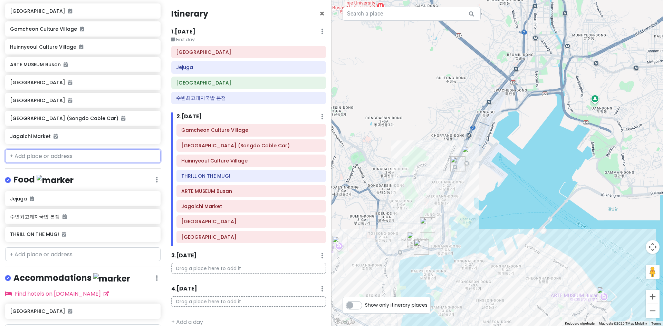
click at [114, 155] on input "text" at bounding box center [82, 156] width 155 height 14
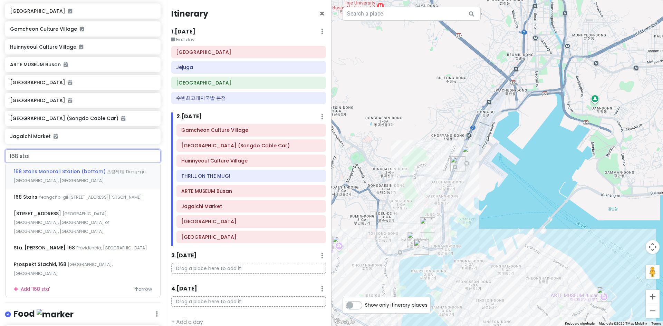
type input "168 stair"
click at [100, 174] on span "168 Stairs Monorail Station (bottom)" at bounding box center [60, 171] width 93 height 7
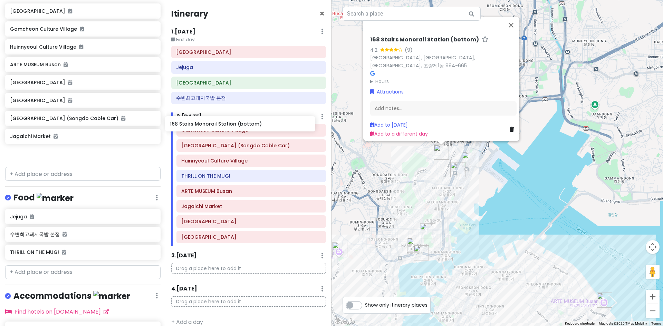
drag, startPoint x: 97, startPoint y: 157, endPoint x: 257, endPoint y: 127, distance: 162.5
click at [257, 127] on div "[GEOGRAPHIC_DATA] TRIP 2025 Private Change Dates Make a Copy Delete Trip Go Pro…" at bounding box center [331, 163] width 663 height 326
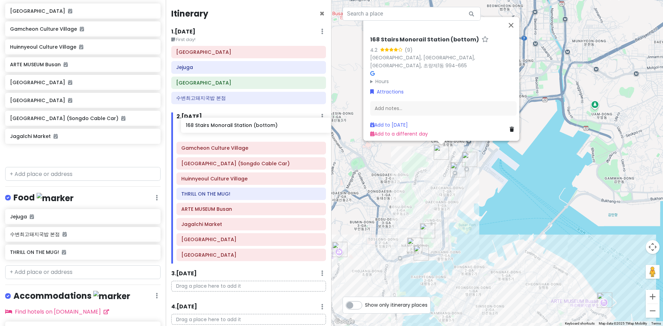
drag, startPoint x: 85, startPoint y: 158, endPoint x: 261, endPoint y: 129, distance: 177.9
click at [261, 129] on div "[GEOGRAPHIC_DATA] TRIP 2025 Private Change Dates Make a Copy Delete Trip Go Pro…" at bounding box center [331, 163] width 663 height 326
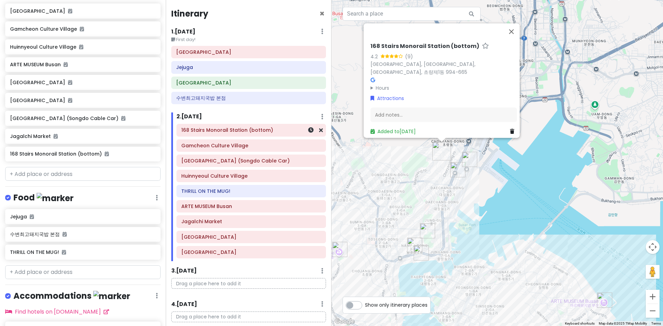
click at [314, 134] on div at bounding box center [311, 130] width 23 height 12
click at [319, 131] on icon at bounding box center [321, 130] width 4 height 6
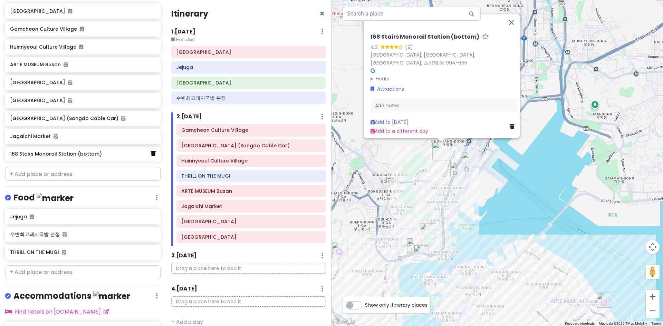
click at [151, 155] on icon at bounding box center [153, 154] width 5 height 6
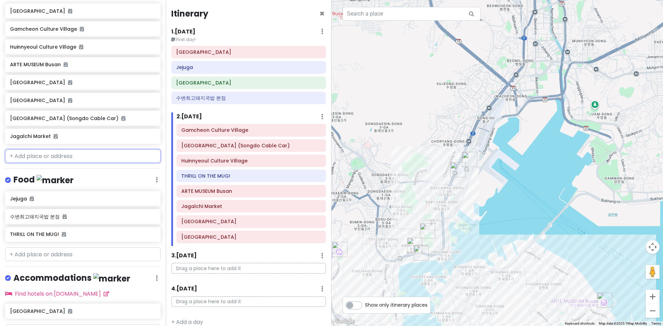
click at [95, 154] on input "text" at bounding box center [82, 156] width 155 height 14
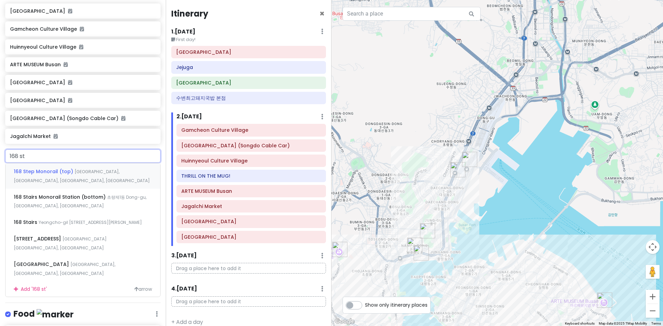
type input "168 sta"
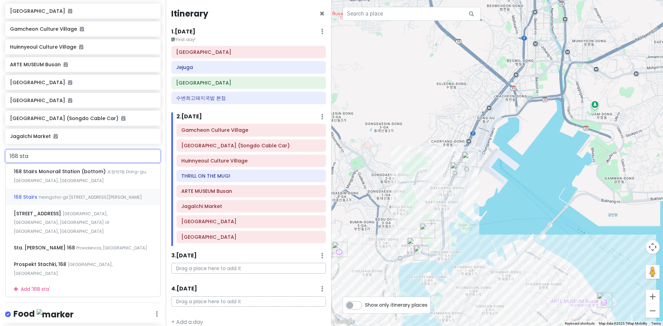
click at [84, 184] on span "Yeongcho-gil [STREET_ADDRESS][PERSON_NAME]" at bounding box center [80, 176] width 133 height 15
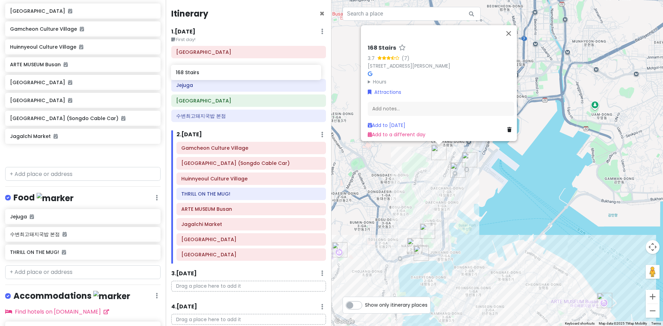
drag, startPoint x: 38, startPoint y: 154, endPoint x: 204, endPoint y: 71, distance: 184.7
click at [204, 71] on div "[GEOGRAPHIC_DATA] TRIP 2025 Private Change Dates Make a Copy Delete Trip Go Pro…" at bounding box center [331, 163] width 663 height 326
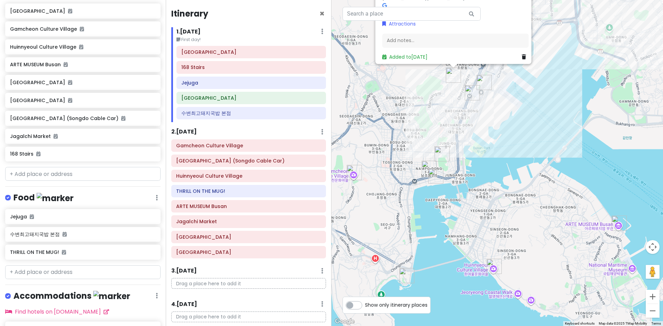
drag, startPoint x: 520, startPoint y: 196, endPoint x: 533, endPoint y: 120, distance: 77.1
click at [430, 120] on div "168 Stairs 3.7 (7) 12 Yeongcho-gil 191beon-[GEOGRAPHIC_DATA] Hours [DATE] Open …" at bounding box center [496, 163] width 331 height 326
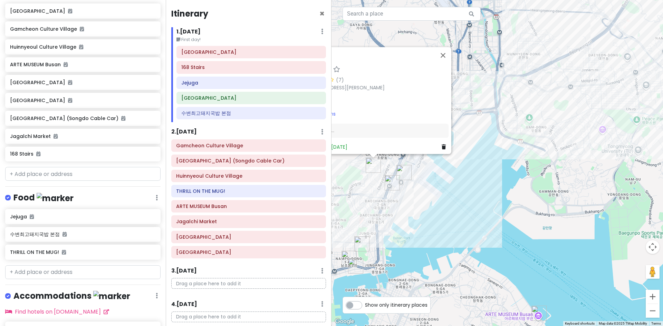
drag, startPoint x: 553, startPoint y: 134, endPoint x: 470, endPoint y: 227, distance: 124.2
click at [430, 227] on div "168 Stairs 3.7 (7) 12 Yeongcho-gil 191beon-[GEOGRAPHIC_DATA] Hours [DATE] Open …" at bounding box center [496, 163] width 331 height 326
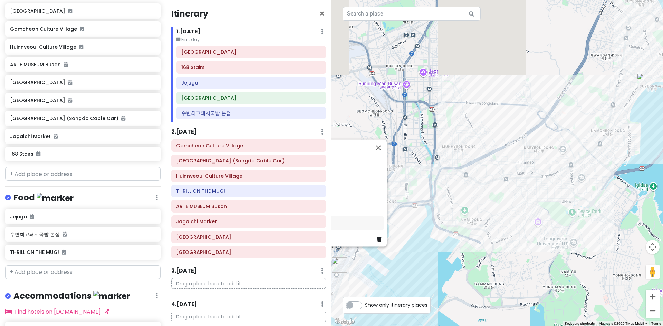
drag, startPoint x: 540, startPoint y: 203, endPoint x: 476, endPoint y: 291, distance: 109.3
click at [430, 236] on div "168 Stairs 3.7 (7) 12 Yeongcho-gil 191beon-[GEOGRAPHIC_DATA] Hours [DATE] Open …" at bounding box center [496, 163] width 331 height 326
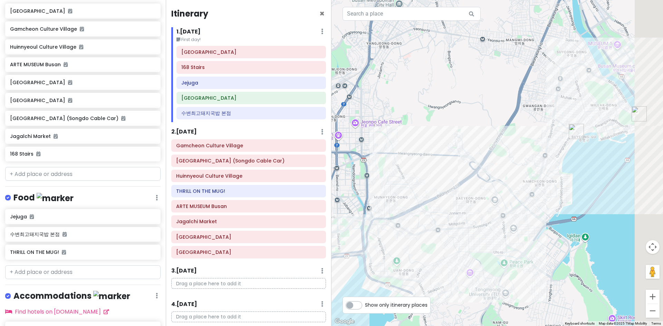
drag, startPoint x: 567, startPoint y: 217, endPoint x: 506, endPoint y: 255, distance: 72.1
click at [430, 236] on div "168 Stairs 3.7 (7) 12 Yeongcho-gil 191beon-[GEOGRAPHIC_DATA] Hours [DATE] Open …" at bounding box center [496, 163] width 331 height 326
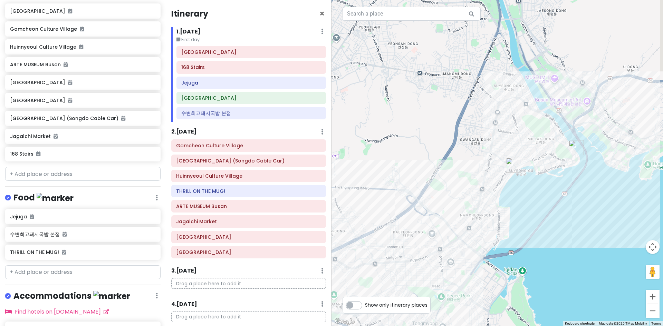
drag, startPoint x: 570, startPoint y: 234, endPoint x: 638, endPoint y: 185, distance: 83.7
click at [430, 186] on div "168 Stairs 3.7 (7) 12 Yeongcho-gil 191beon-[GEOGRAPHIC_DATA] Hours [DATE] Open …" at bounding box center [496, 163] width 331 height 326
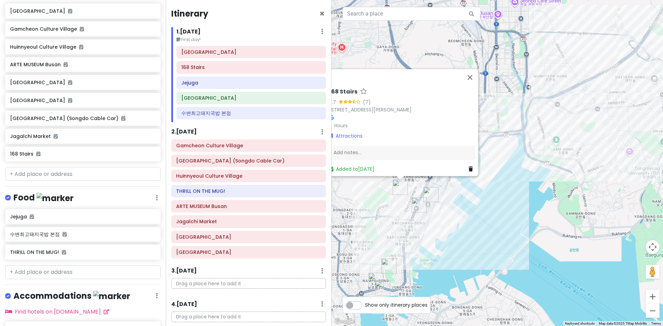
drag, startPoint x: 506, startPoint y: 226, endPoint x: 489, endPoint y: 217, distance: 18.5
click at [430, 217] on div "168 Stairs 3.7 (7) 12 Yeongcho-gil 191beon-[GEOGRAPHIC_DATA] Hours [DATE] Open …" at bounding box center [496, 163] width 331 height 326
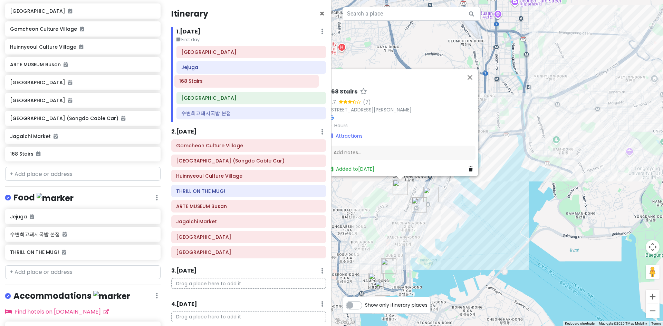
drag, startPoint x: 206, startPoint y: 72, endPoint x: 204, endPoint y: 86, distance: 14.0
click at [204, 86] on div "Busan station 168 Stairs [GEOGRAPHIC_DATA] 수변최고돼지국밥 본점" at bounding box center [251, 84] width 160 height 76
click at [430, 74] on button "Close" at bounding box center [469, 77] width 17 height 17
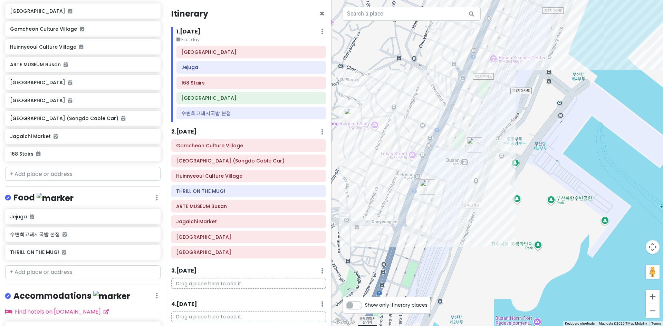
drag, startPoint x: 414, startPoint y: 214, endPoint x: 464, endPoint y: 226, distance: 51.1
click at [430, 226] on div at bounding box center [496, 163] width 331 height 326
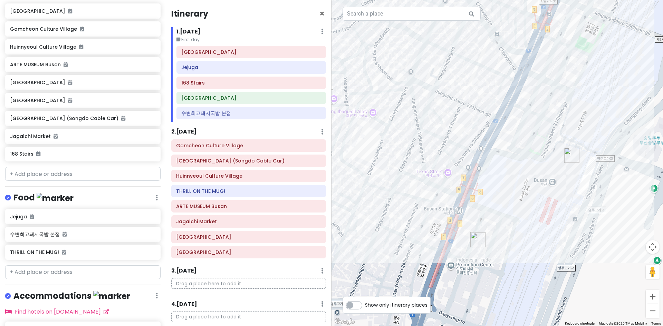
drag, startPoint x: 459, startPoint y: 209, endPoint x: 536, endPoint y: 291, distance: 112.8
click at [430, 236] on div at bounding box center [496, 163] width 331 height 326
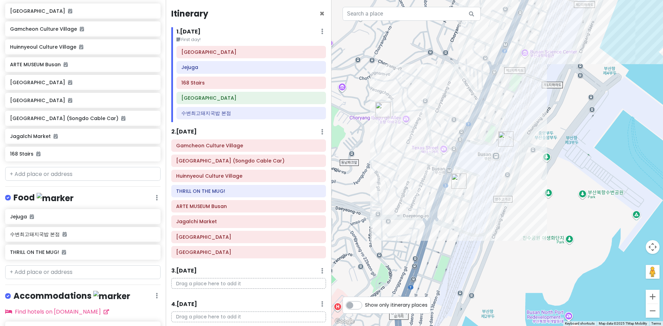
drag, startPoint x: 532, startPoint y: 247, endPoint x: 484, endPoint y: 183, distance: 79.7
click at [430, 183] on div at bounding box center [496, 163] width 331 height 326
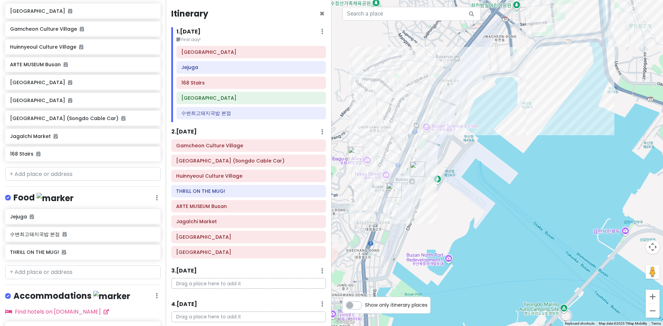
drag, startPoint x: 563, startPoint y: 179, endPoint x: 475, endPoint y: 189, distance: 88.6
click at [430, 189] on div at bounding box center [496, 163] width 331 height 326
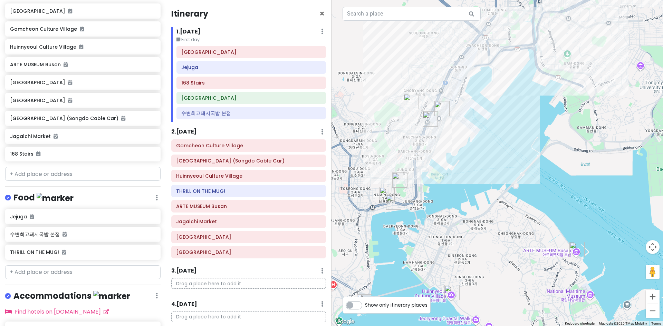
drag, startPoint x: 486, startPoint y: 191, endPoint x: 486, endPoint y: 109, distance: 81.1
click at [430, 109] on div at bounding box center [496, 163] width 331 height 326
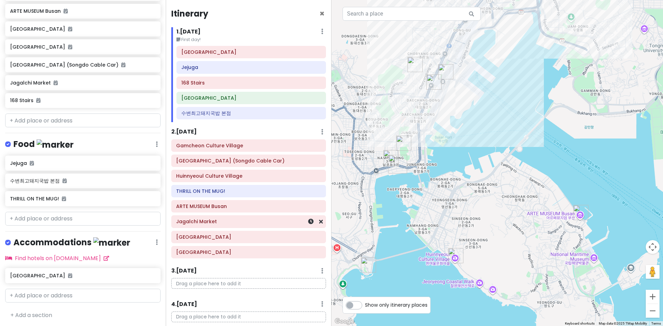
scroll to position [24, 0]
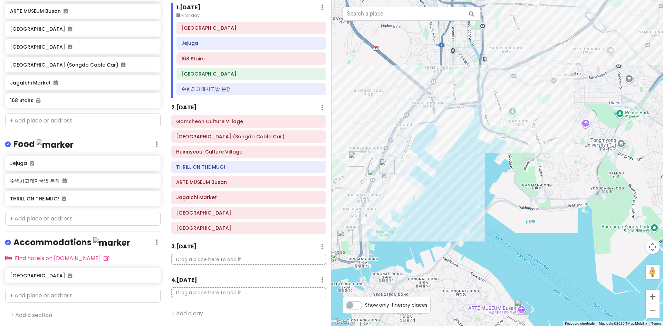
drag, startPoint x: 499, startPoint y: 165, endPoint x: 441, endPoint y: 263, distance: 113.8
click at [430, 236] on div at bounding box center [496, 163] width 331 height 326
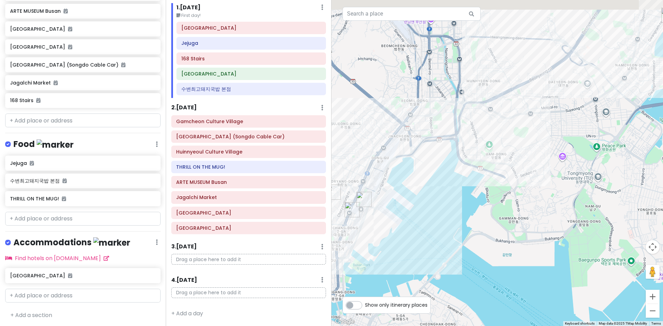
drag, startPoint x: 504, startPoint y: 223, endPoint x: 479, endPoint y: 260, distance: 44.2
click at [430, 236] on div at bounding box center [496, 163] width 331 height 326
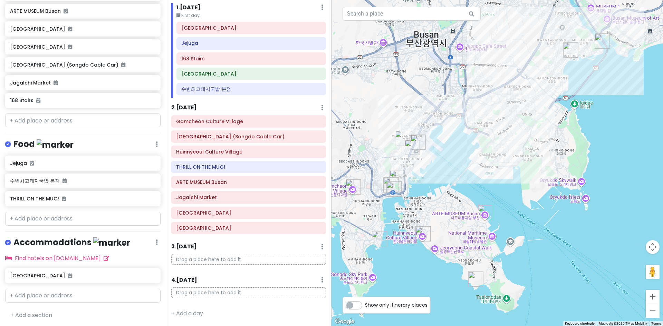
drag, startPoint x: 490, startPoint y: 254, endPoint x: 511, endPoint y: 160, distance: 96.2
click at [430, 160] on div at bounding box center [496, 163] width 331 height 326
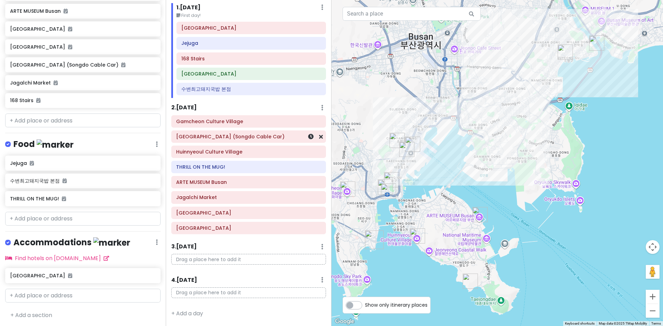
click at [234, 142] on div "[GEOGRAPHIC_DATA] (Songdo Cable Car)" at bounding box center [249, 137] width 154 height 12
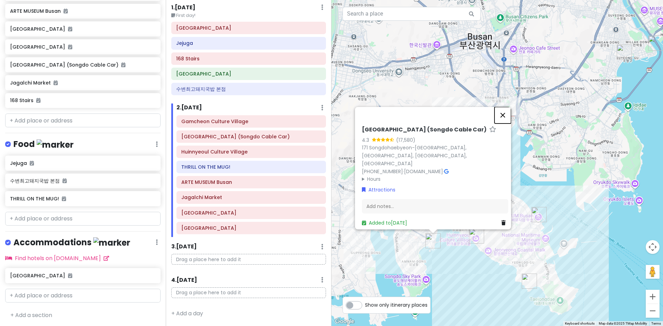
click at [430, 123] on button "Close" at bounding box center [502, 115] width 17 height 17
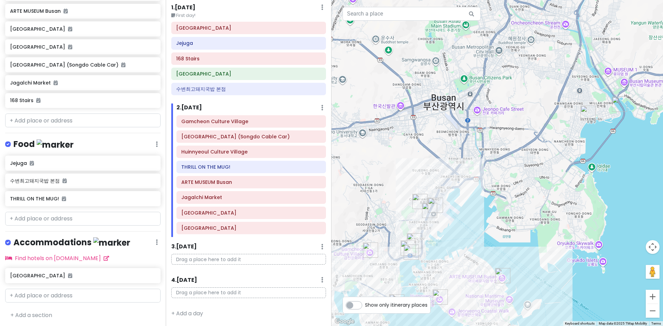
drag, startPoint x: 578, startPoint y: 191, endPoint x: 540, endPoint y: 253, distance: 72.9
click at [430, 236] on div at bounding box center [496, 163] width 331 height 326
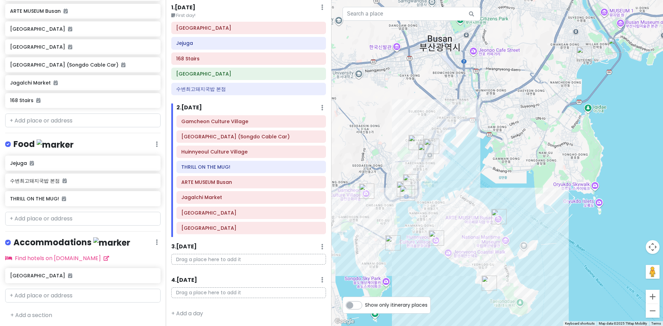
drag, startPoint x: 541, startPoint y: 252, endPoint x: 537, endPoint y: 191, distance: 61.2
click at [430, 191] on div at bounding box center [496, 163] width 331 height 326
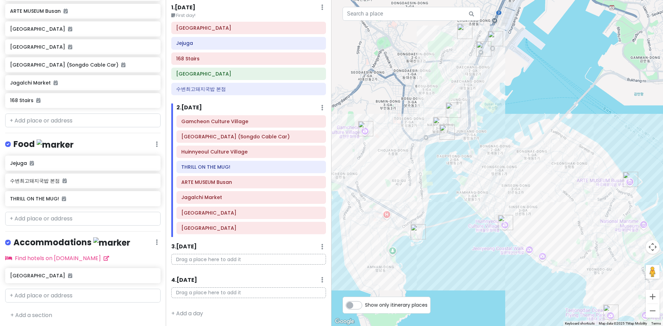
drag, startPoint x: 358, startPoint y: 221, endPoint x: 349, endPoint y: 167, distance: 54.0
click at [349, 167] on div at bounding box center [496, 163] width 331 height 326
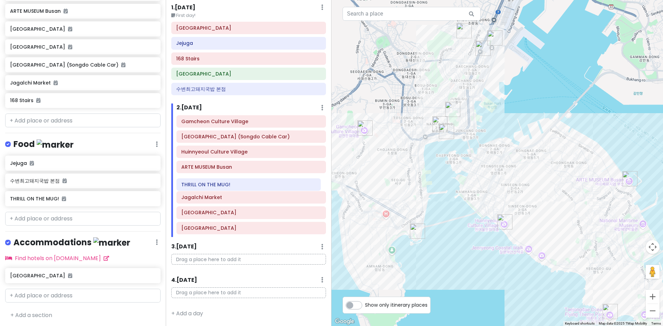
drag, startPoint x: 221, startPoint y: 170, endPoint x: 221, endPoint y: 188, distance: 17.6
click at [221, 188] on div "Gamcheon Culture Village [GEOGRAPHIC_DATA] (Songdo Cable Car) Huinnyeoul Cultur…" at bounding box center [251, 176] width 160 height 122
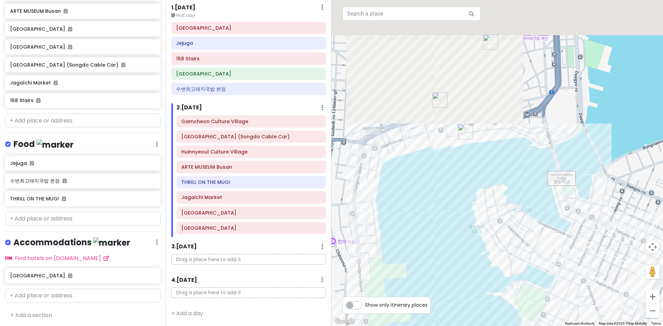
drag, startPoint x: 432, startPoint y: 102, endPoint x: 425, endPoint y: 260, distance: 157.9
click at [425, 236] on div at bounding box center [496, 163] width 331 height 326
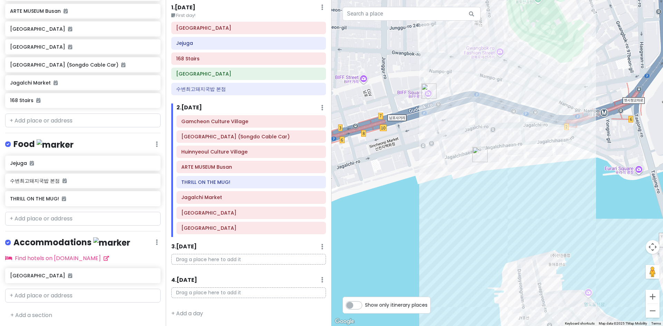
drag, startPoint x: 447, startPoint y: 206, endPoint x: 448, endPoint y: 264, distance: 57.7
click at [430, 236] on div at bounding box center [496, 163] width 331 height 326
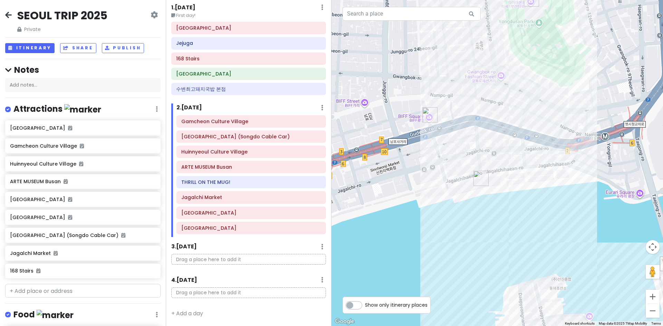
scroll to position [104, 0]
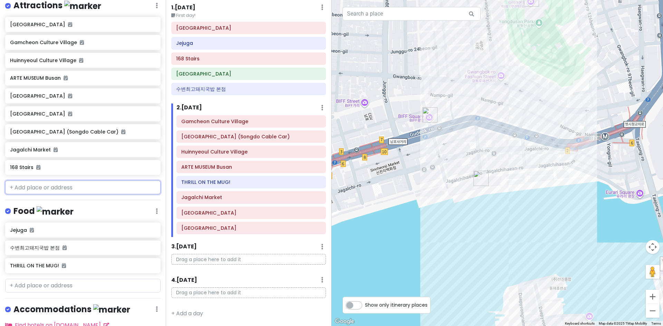
click at [65, 192] on input "text" at bounding box center [82, 187] width 155 height 14
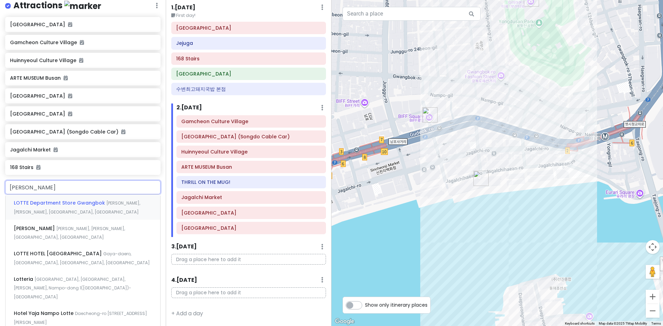
type input "lotte world"
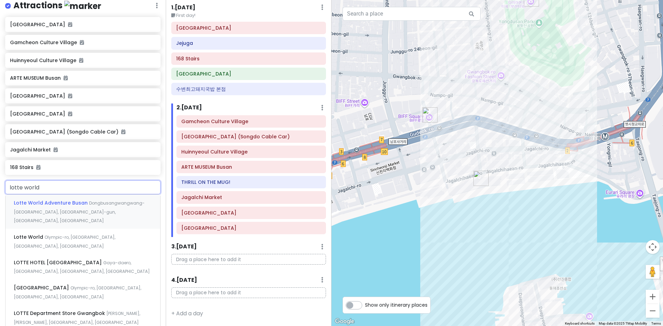
click at [81, 201] on span "Lotte World Adventure Busan" at bounding box center [51, 202] width 75 height 7
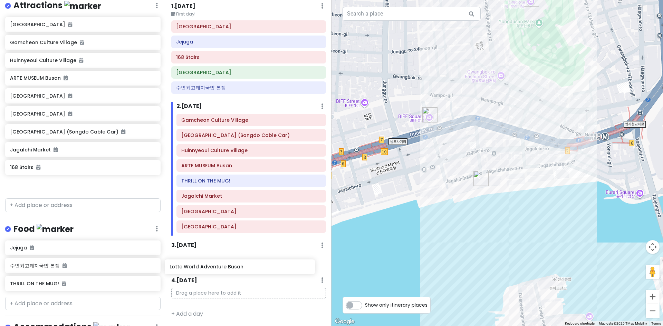
scroll to position [29, 0]
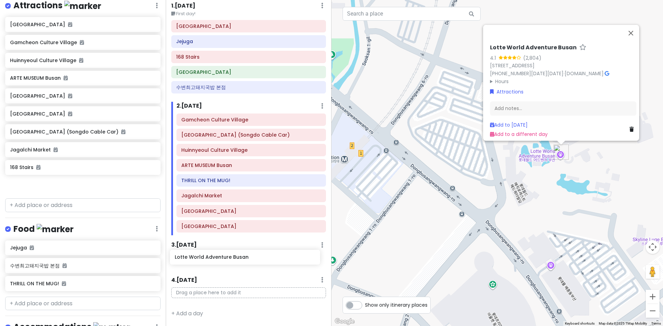
drag, startPoint x: 81, startPoint y: 187, endPoint x: 245, endPoint y: 260, distance: 179.9
click at [245, 236] on div "[GEOGRAPHIC_DATA] TRIP 2025 Private Change Dates Make a Copy Delete Trip Go Pro…" at bounding box center [331, 163] width 663 height 326
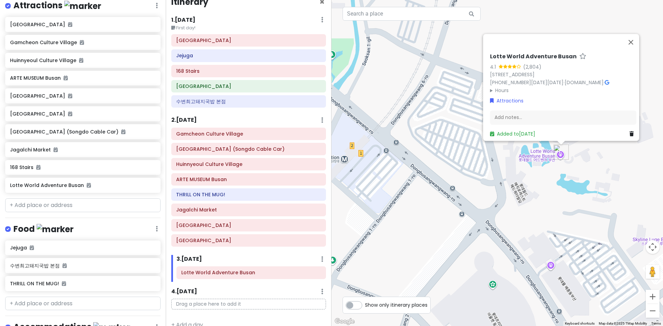
scroll to position [0, 0]
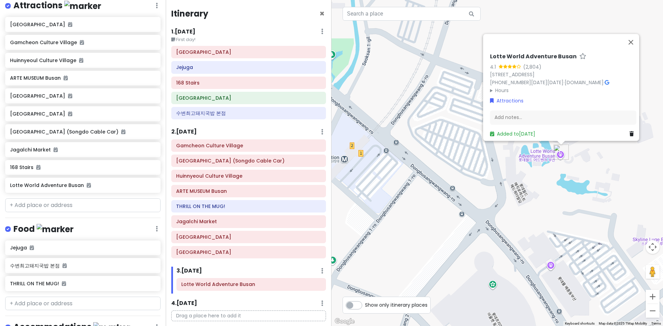
click at [192, 45] on div "1 . [DATE] Edit Day Notes Delete Day First day! [GEOGRAPHIC_DATA] [GEOGRAPHIC_D…" at bounding box center [248, 74] width 155 height 95
click at [189, 42] on small "First day!" at bounding box center [248, 39] width 155 height 7
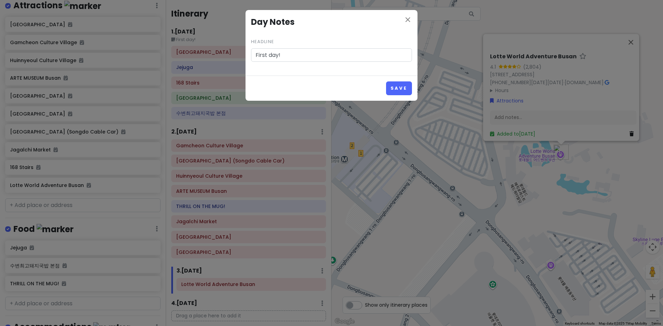
click at [290, 49] on input "First day!" at bounding box center [331, 55] width 161 height 14
type input "Busan 4D3N"
click at [397, 86] on button "Save" at bounding box center [399, 87] width 26 height 13
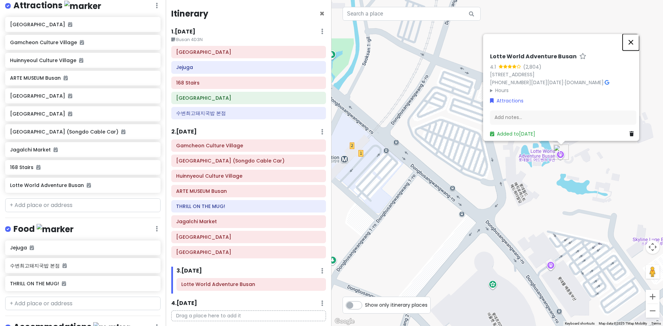
click at [430, 40] on button "Close" at bounding box center [630, 42] width 17 height 17
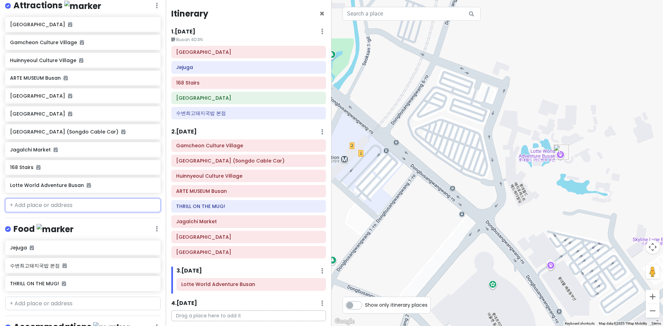
click at [70, 200] on input "text" at bounding box center [82, 205] width 155 height 14
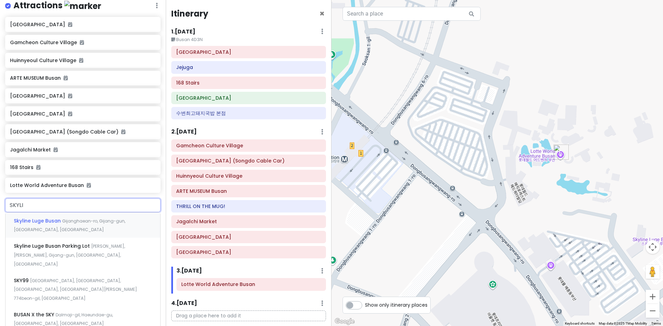
type input "SKYLIN"
click at [64, 221] on span "Gijanghaean-ro, Gijang-gun, [GEOGRAPHIC_DATA], [GEOGRAPHIC_DATA]" at bounding box center [69, 225] width 111 height 15
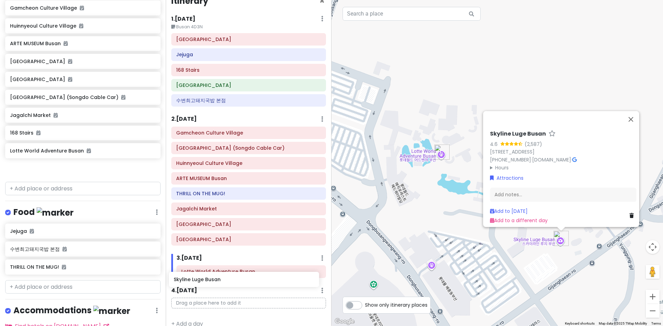
scroll to position [23, 0]
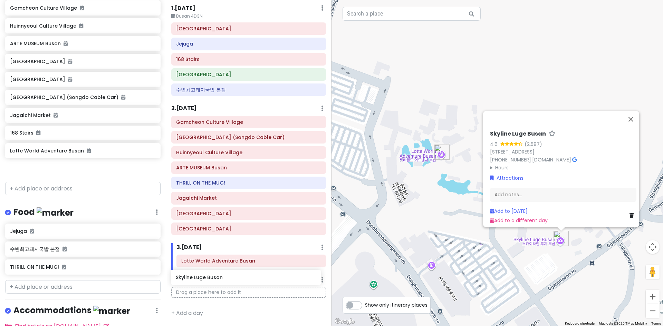
drag, startPoint x: 78, startPoint y: 168, endPoint x: 245, endPoint y: 276, distance: 198.4
click at [245, 236] on div "[GEOGRAPHIC_DATA] TRIP 2025 Private Change Dates Make a Copy Delete Trip Go Pro…" at bounding box center [331, 163] width 663 height 326
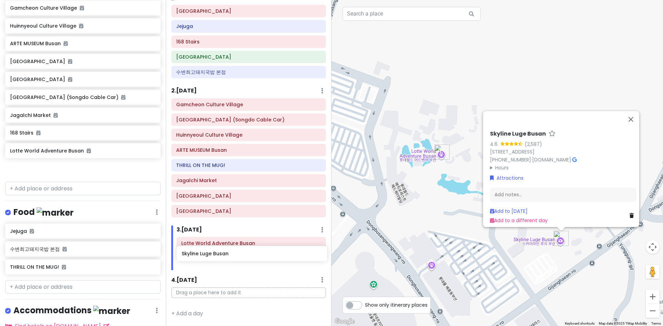
drag, startPoint x: 108, startPoint y: 187, endPoint x: 215, endPoint y: 256, distance: 127.3
click at [215, 236] on div "[GEOGRAPHIC_DATA] TRIP 2025 Private Change Dates Make a Copy Delete Trip Go Pro…" at bounding box center [331, 163] width 663 height 326
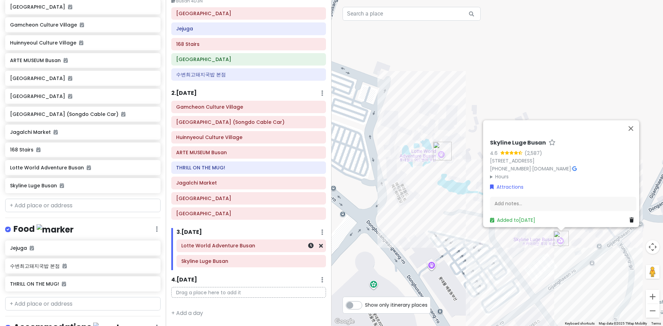
scroll to position [120, 0]
click at [430, 121] on button "Close" at bounding box center [630, 128] width 17 height 17
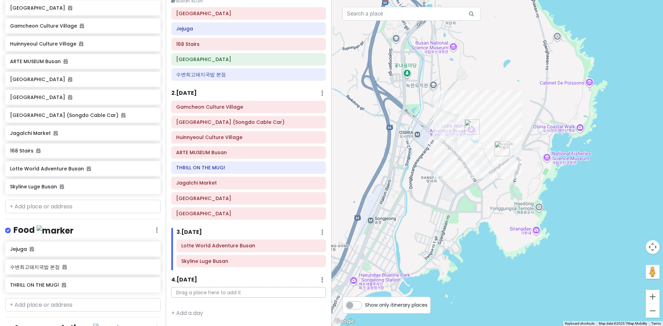
drag, startPoint x: 476, startPoint y: 269, endPoint x: 466, endPoint y: 171, distance: 98.2
click at [430, 171] on div at bounding box center [496, 163] width 331 height 326
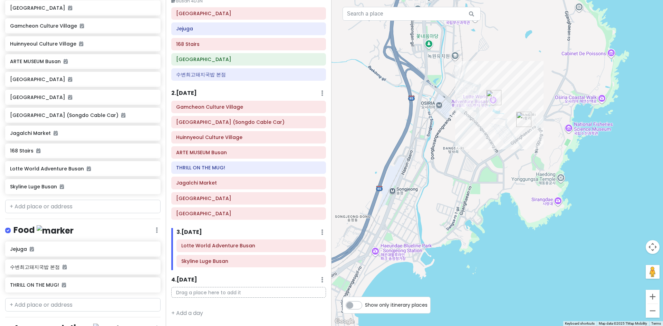
drag, startPoint x: 444, startPoint y: 214, endPoint x: 469, endPoint y: 185, distance: 38.6
click at [430, 185] on div at bounding box center [496, 163] width 331 height 326
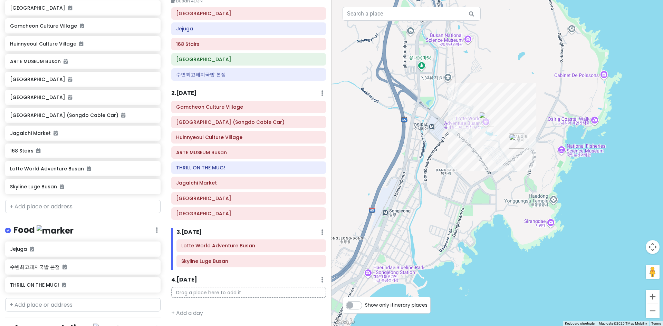
drag, startPoint x: 497, startPoint y: 220, endPoint x: 489, endPoint y: 246, distance: 27.5
click at [430, 236] on div at bounding box center [496, 163] width 331 height 326
click at [48, 209] on input "text" at bounding box center [82, 207] width 155 height 14
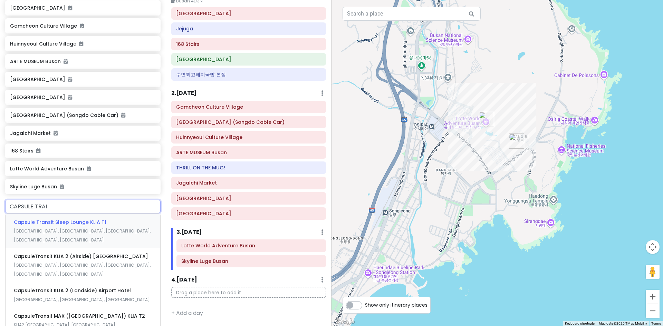
type input "CAPSULE TRAIN"
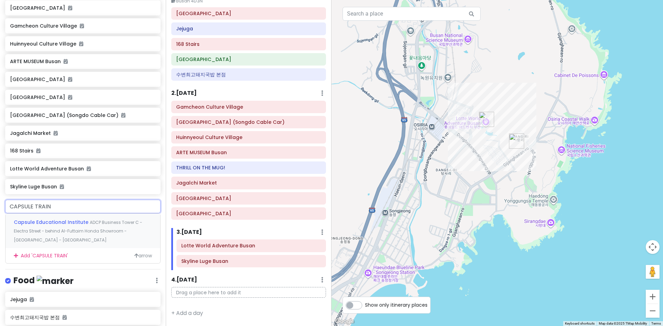
click at [48, 209] on input "CAPSULE TRAIN" at bounding box center [82, 207] width 155 height 14
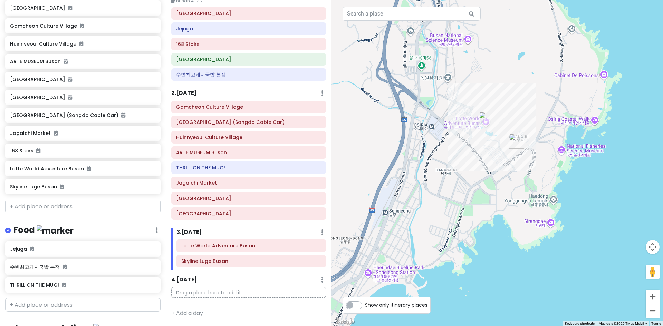
click at [84, 219] on div "[GEOGRAPHIC_DATA] TRIP 2025 Private Change Dates Make a Copy Delete Trip Go Pro…" at bounding box center [83, 163] width 166 height 326
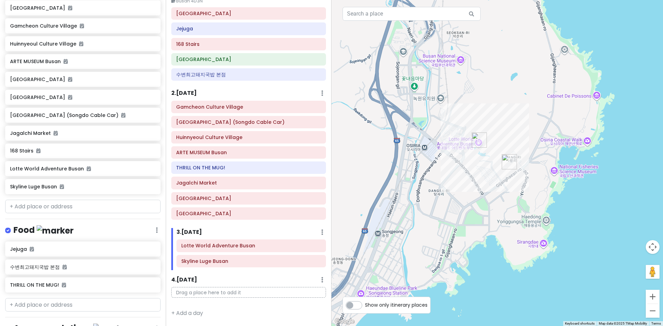
drag, startPoint x: 441, startPoint y: 199, endPoint x: 434, endPoint y: 221, distance: 22.8
click at [430, 221] on div at bounding box center [496, 163] width 331 height 326
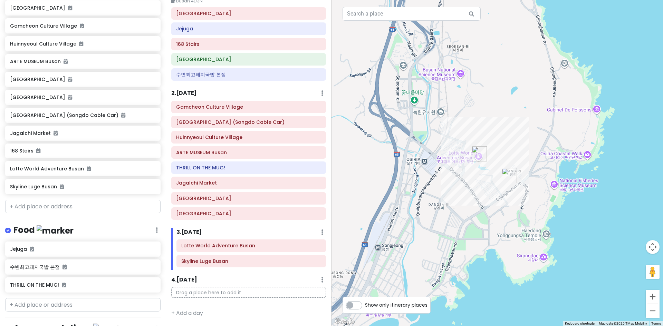
drag, startPoint x: 431, startPoint y: 230, endPoint x: 432, endPoint y: 246, distance: 16.6
click at [430, 236] on div at bounding box center [496, 163] width 331 height 326
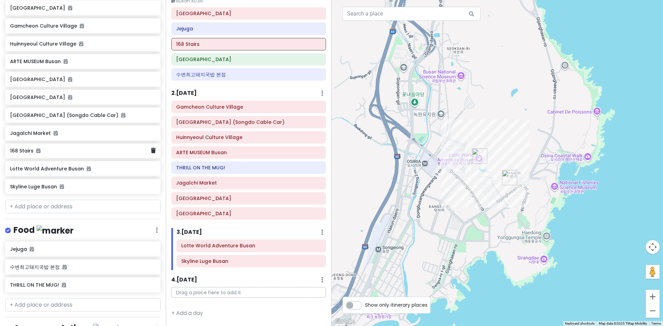
scroll to position [0, 0]
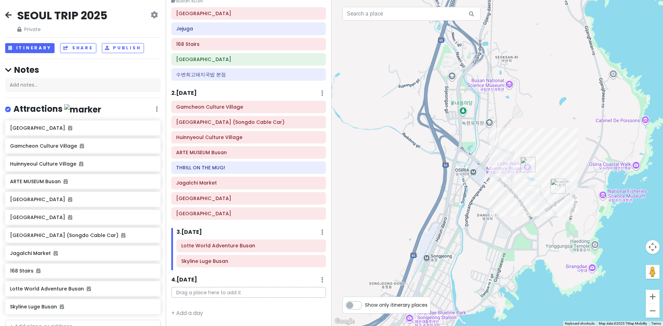
drag, startPoint x: 407, startPoint y: 197, endPoint x: 457, endPoint y: 206, distance: 51.1
click at [430, 206] on div at bounding box center [496, 163] width 331 height 326
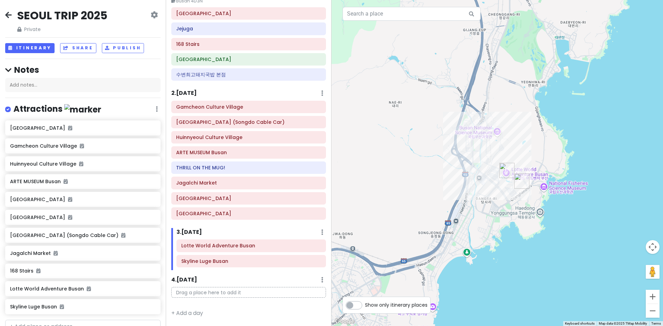
drag, startPoint x: 450, startPoint y: 230, endPoint x: 472, endPoint y: 213, distance: 27.7
click at [430, 213] on div at bounding box center [496, 163] width 331 height 326
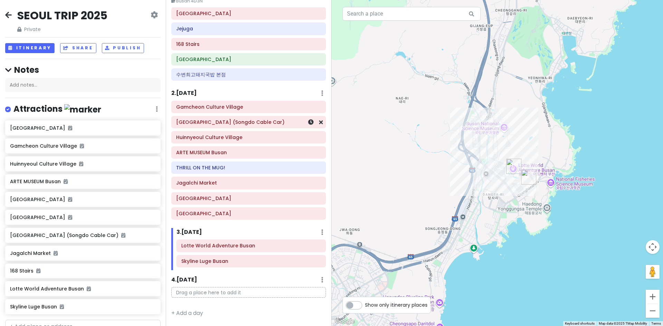
click at [273, 125] on h6 "[GEOGRAPHIC_DATA] (Songdo Cable Car)" at bounding box center [248, 122] width 145 height 6
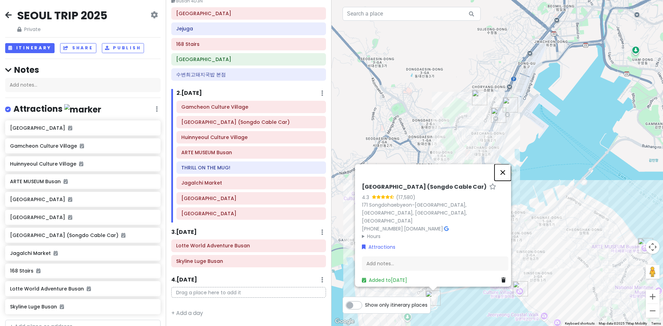
click at [430, 180] on button "Close" at bounding box center [502, 172] width 17 height 17
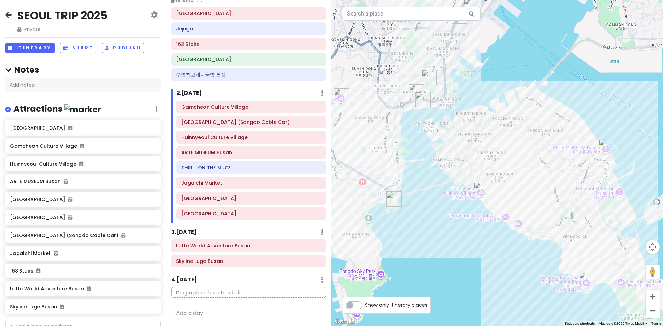
drag, startPoint x: 528, startPoint y: 211, endPoint x: 483, endPoint y: 112, distance: 108.0
click at [430, 112] on div at bounding box center [496, 163] width 331 height 326
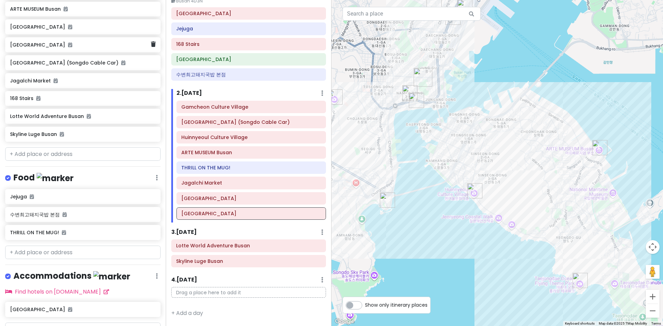
scroll to position [206, 0]
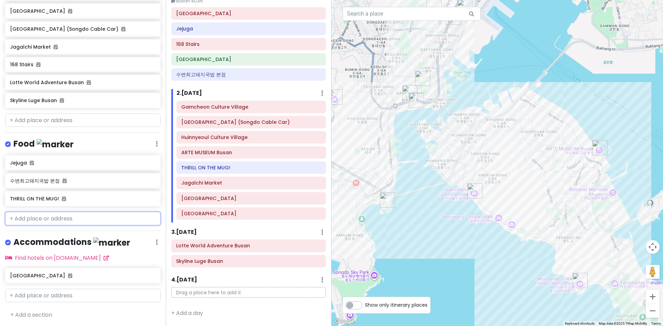
click at [63, 217] on input "text" at bounding box center [82, 219] width 155 height 14
paste input "Nogadeulda Nog Cafe"
type input "Nogadeulda Nog Cafe"
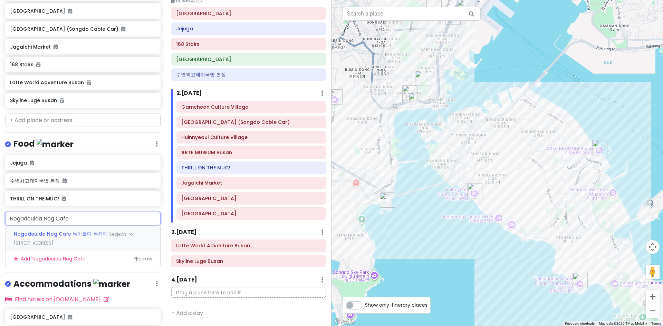
click at [58, 233] on span "Nogadeulda Nog Cafe 녹아들다 녹카페" at bounding box center [61, 234] width 95 height 7
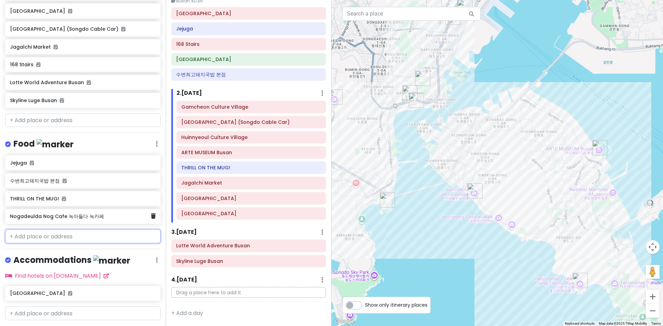
click at [78, 216] on h6 "Nogadeulda Nog Cafe 녹아들다 녹카페" at bounding box center [80, 216] width 140 height 6
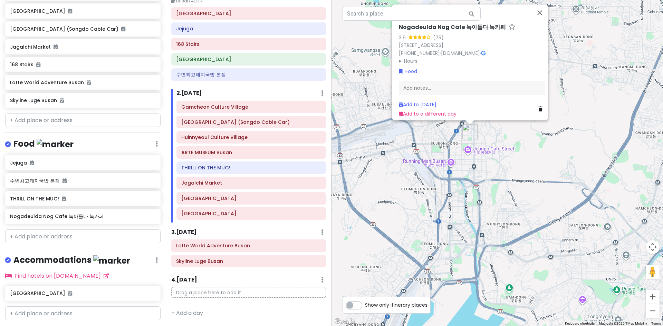
drag, startPoint x: 460, startPoint y: 223, endPoint x: 370, endPoint y: 190, distance: 96.0
click at [370, 190] on div "Nogadeulda Nog Cafe 녹아들다 녹카페 3.9 (75) 18 [STREET_ADDRESS] [PHONE_NUMBER] · [DOM…" at bounding box center [496, 163] width 331 height 326
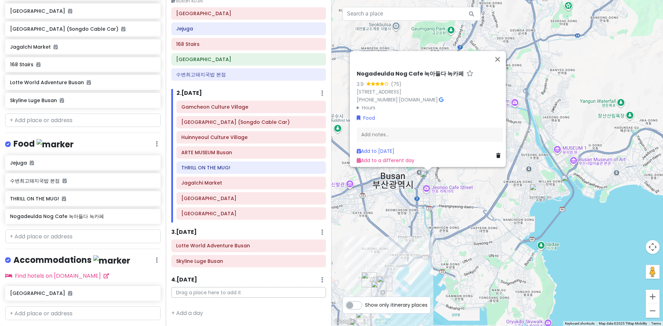
drag, startPoint x: 534, startPoint y: 233, endPoint x: 479, endPoint y: 238, distance: 55.8
click at [430, 236] on div "Nogadeulda Nog Cafe 녹아들다 녹카페 3.9 (75) 18 [STREET_ADDRESS] [PHONE_NUMBER] · [DOM…" at bounding box center [496, 163] width 331 height 326
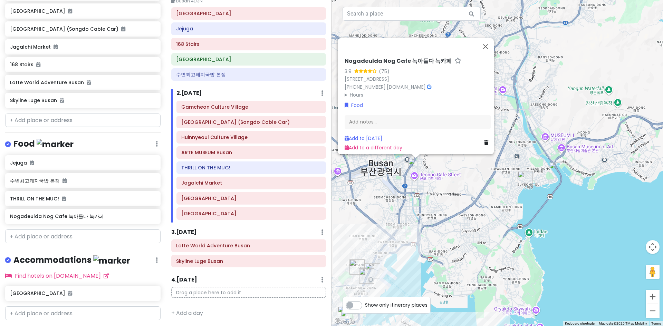
drag, startPoint x: 478, startPoint y: 239, endPoint x: 471, endPoint y: 223, distance: 17.3
click at [430, 223] on div "Nogadeulda Nog Cafe 녹아들다 녹카페 3.9 (75) 18 [STREET_ADDRESS] [PHONE_NUMBER] · [DOM…" at bounding box center [496, 163] width 331 height 326
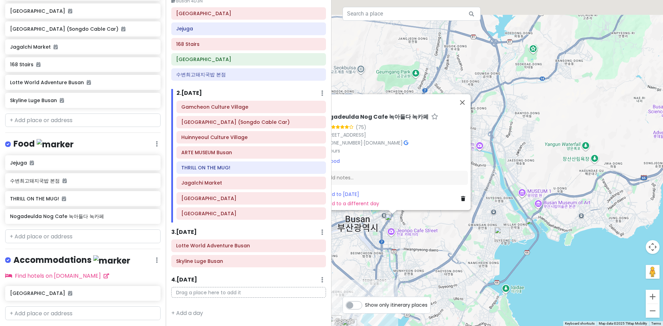
drag, startPoint x: 581, startPoint y: 192, endPoint x: 545, endPoint y: 277, distance: 92.6
click at [430, 236] on div "Nogadeulda Nog Cafe 녹아들다 녹카페 3.9 (75) 18 [STREET_ADDRESS] [PHONE_NUMBER] · [DOM…" at bounding box center [496, 163] width 331 height 326
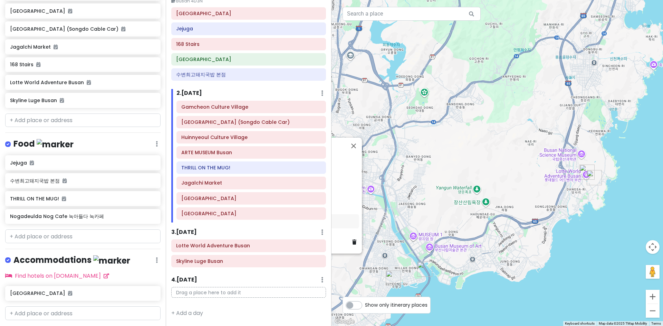
drag, startPoint x: 619, startPoint y: 211, endPoint x: 526, endPoint y: 224, distance: 94.7
click at [430, 224] on div "Nogadeulda Nog Cafe 녹아들다 녹카페 3.9 (75) 18 [STREET_ADDRESS] [PHONE_NUMBER] · [DOM…" at bounding box center [496, 163] width 331 height 326
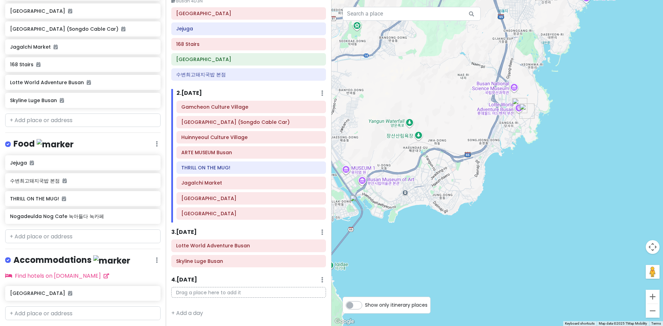
drag, startPoint x: 555, startPoint y: 243, endPoint x: 617, endPoint y: 124, distance: 134.3
click at [430, 124] on div "Nogadeulda Nog Cafe 녹아들다 녹카페 3.9 (75) 18 [STREET_ADDRESS] [PHONE_NUMBER] · [DOM…" at bounding box center [496, 163] width 331 height 326
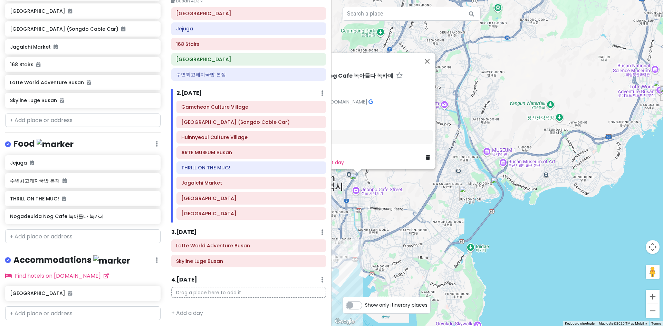
drag, startPoint x: 541, startPoint y: 164, endPoint x: 549, endPoint y: 201, distance: 38.5
click at [430, 201] on div "Nogadeulda Nog Cafe 녹아들다 녹카페 3.9 (75) 18 [STREET_ADDRESS] [PHONE_NUMBER] · [DOM…" at bounding box center [496, 163] width 331 height 326
click at [72, 121] on input "text" at bounding box center [82, 121] width 155 height 14
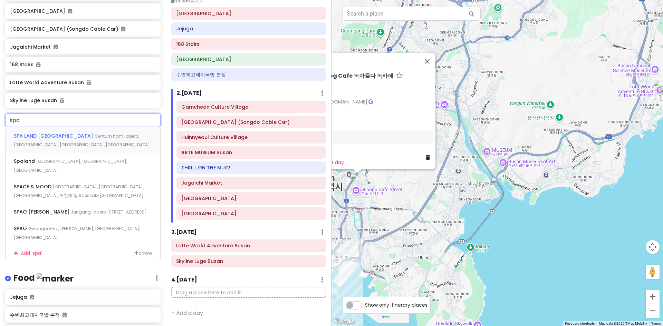
type input "spa c"
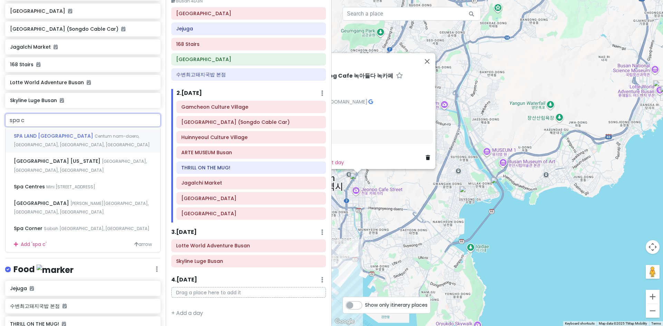
click at [70, 133] on span "Centum nam-daero, [GEOGRAPHIC_DATA], [GEOGRAPHIC_DATA], [GEOGRAPHIC_DATA]" at bounding box center [82, 140] width 136 height 15
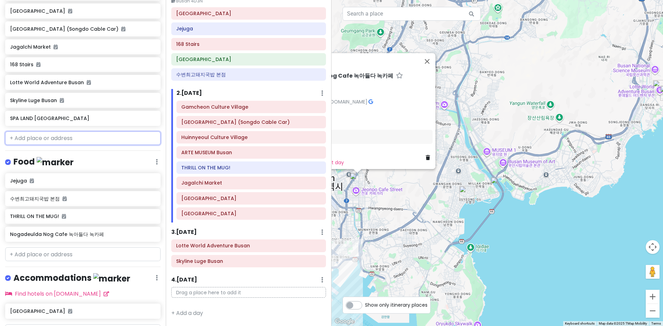
scroll to position [224, 0]
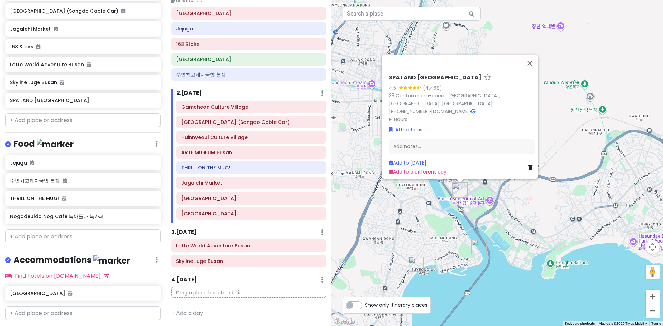
drag, startPoint x: 504, startPoint y: 185, endPoint x: 524, endPoint y: 273, distance: 90.5
click at [430, 236] on div "[GEOGRAPHIC_DATA] 4.5 (4,468) 35 Centum nam-[GEOGRAPHIC_DATA], [GEOGRAPHIC_DATA…" at bounding box center [496, 163] width 331 height 326
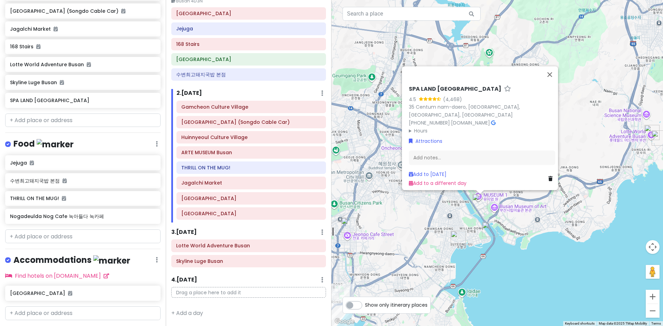
drag, startPoint x: 518, startPoint y: 235, endPoint x: 517, endPoint y: 224, distance: 10.7
click at [430, 224] on div "[GEOGRAPHIC_DATA] 4.5 (4,468) 35 Centum nam-[GEOGRAPHIC_DATA], [GEOGRAPHIC_DATA…" at bounding box center [496, 163] width 331 height 326
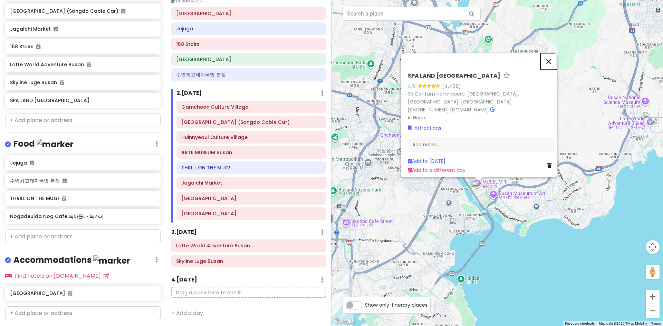
click at [430, 70] on button "Close" at bounding box center [548, 61] width 17 height 17
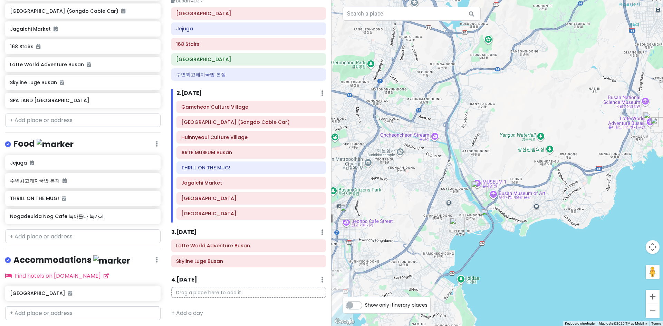
click at [430, 216] on img "수변최고돼지국밥 본점" at bounding box center [488, 216] width 15 height 15
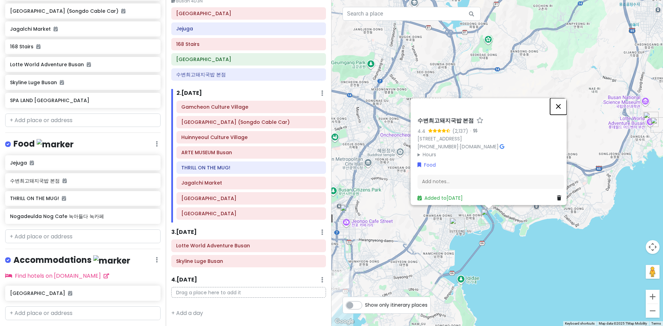
click at [430, 98] on button "Close" at bounding box center [558, 106] width 17 height 17
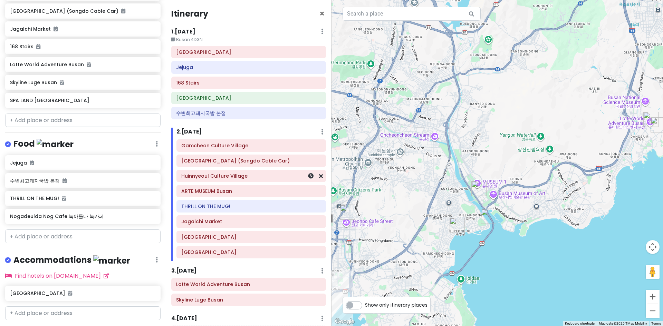
scroll to position [39, 0]
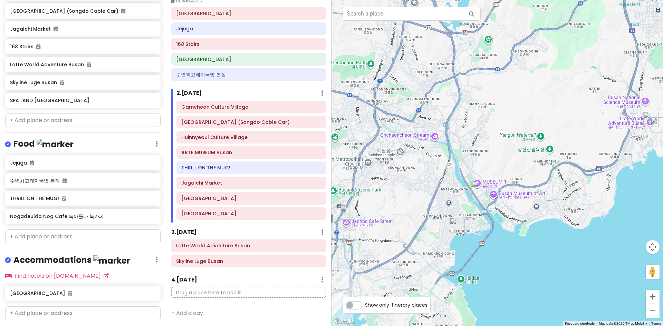
click at [430, 226] on img "Gwangalli Beach" at bounding box center [456, 225] width 15 height 15
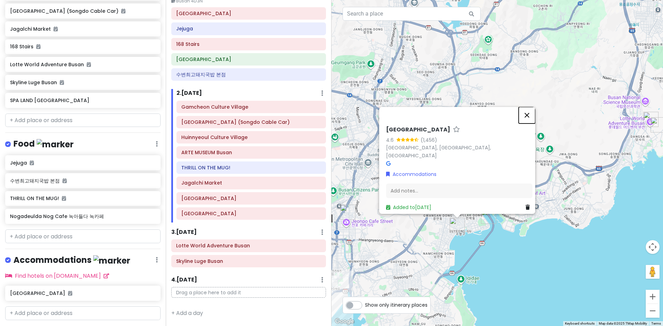
click at [430, 119] on button "Close" at bounding box center [526, 115] width 17 height 17
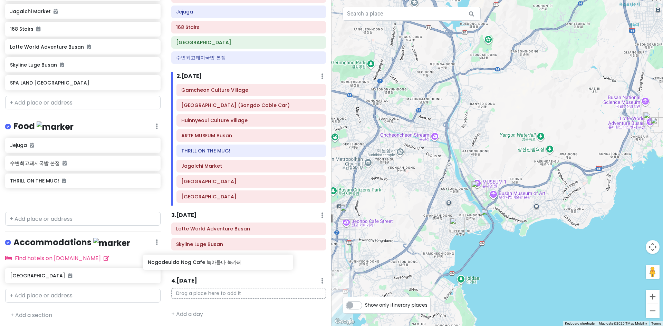
scroll to position [59, 0]
drag, startPoint x: 93, startPoint y: 201, endPoint x: 255, endPoint y: 259, distance: 172.1
click at [255, 236] on div "[GEOGRAPHIC_DATA] TRIP 2025 Private Change Dates Make a Copy Delete Trip Go Pro…" at bounding box center [331, 163] width 663 height 326
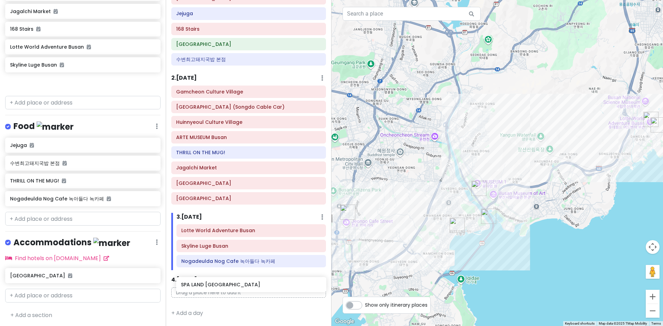
scroll to position [54, 0]
drag, startPoint x: 36, startPoint y: 84, endPoint x: 218, endPoint y: 270, distance: 260.6
click at [218, 236] on div "[GEOGRAPHIC_DATA] TRIP 2025 Private Change Dates Make a Copy Delete Trip Go Pro…" at bounding box center [331, 163] width 663 height 326
click at [218, 236] on div "Itinerary × 1 . [DATE] Edit Day Notes Delete Day Busan 4D3N [GEOGRAPHIC_DATA] […" at bounding box center [249, 163] width 166 height 326
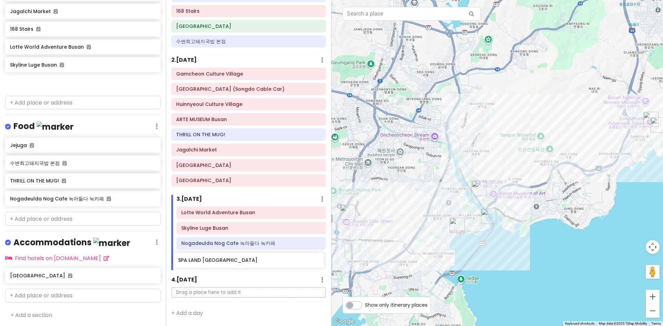
drag, startPoint x: 29, startPoint y: 82, endPoint x: 197, endPoint y: 260, distance: 244.9
click at [197, 236] on div "[GEOGRAPHIC_DATA] TRIP 2025 Private Change Dates Make a Copy Delete Trip Go Pro…" at bounding box center [331, 163] width 663 height 326
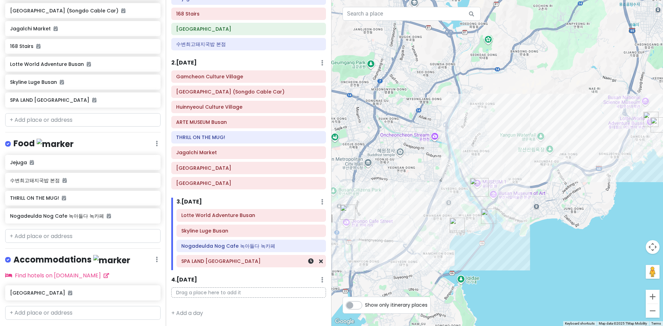
scroll to position [224, 0]
click at [23, 122] on input "text" at bounding box center [82, 121] width 155 height 14
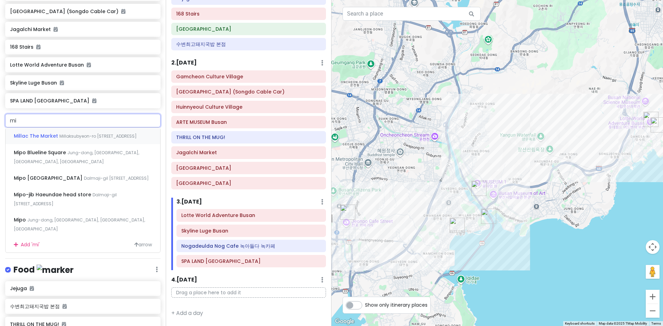
type input "m"
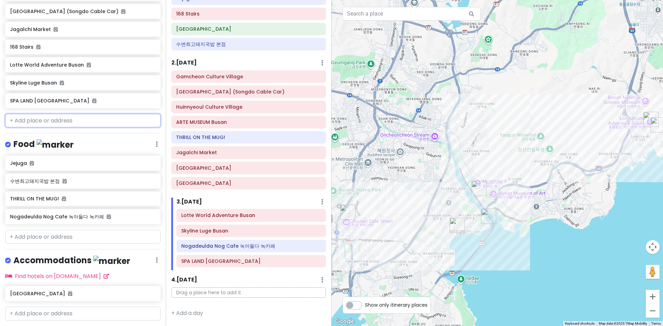
click at [70, 118] on input "text" at bounding box center [82, 121] width 155 height 14
paste input "Haeundae Sky Capsule"
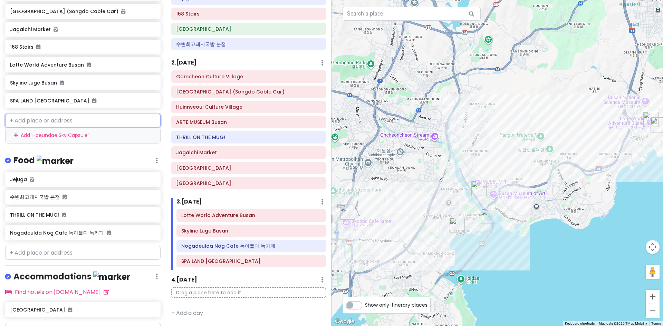
type input "Haeundae Sky Capsule"
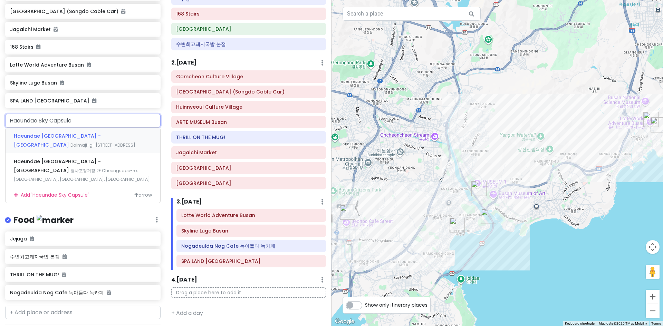
click at [66, 139] on span "Haeundae [GEOGRAPHIC_DATA] - [GEOGRAPHIC_DATA]" at bounding box center [57, 141] width 87 height 16
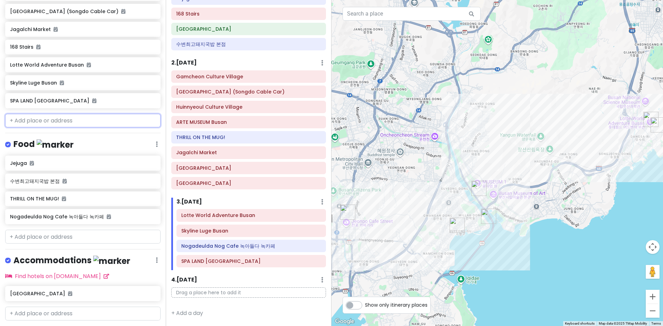
scroll to position [242, 0]
click at [70, 124] on input "text" at bounding box center [82, 121] width 155 height 14
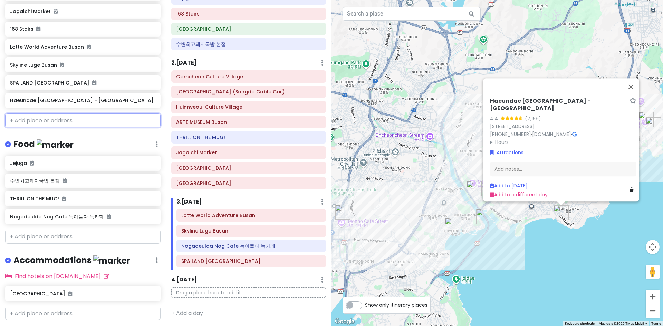
click at [70, 124] on input "text" at bounding box center [82, 121] width 155 height 14
paste input "Haeundae Sky Capsule"
type input "Haeundae Sky Capsule"
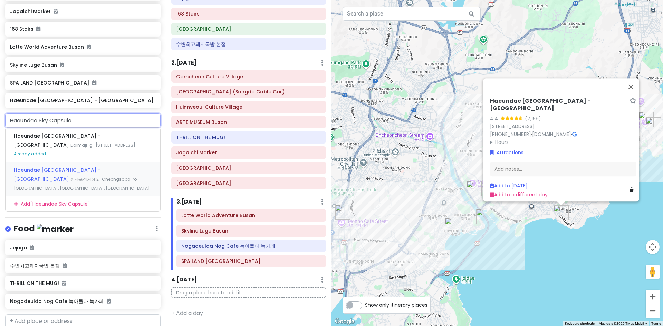
click at [71, 148] on span "Haeundae [GEOGRAPHIC_DATA] - [GEOGRAPHIC_DATA]" at bounding box center [57, 141] width 87 height 16
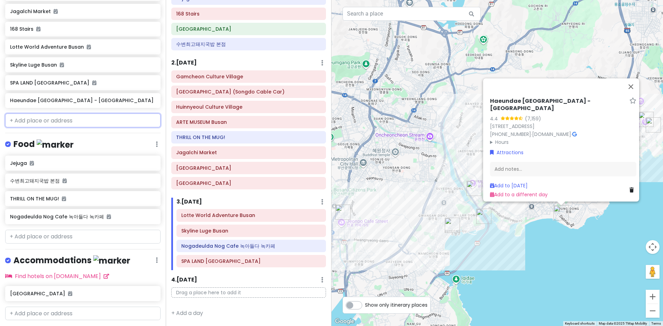
scroll to position [260, 0]
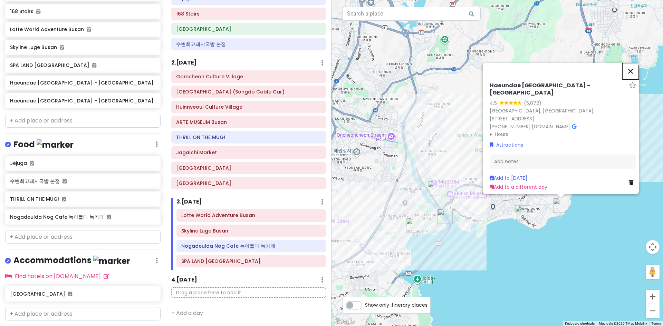
click at [430, 72] on button "Close" at bounding box center [630, 71] width 17 height 17
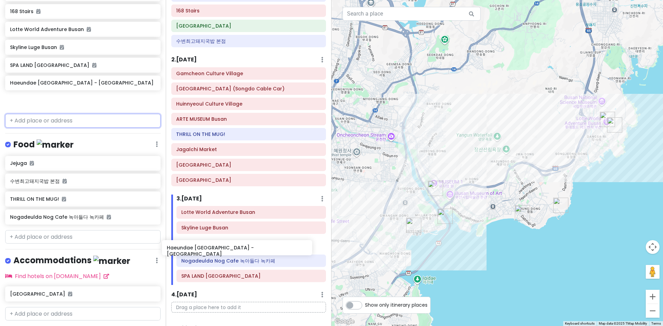
scroll to position [76, 0]
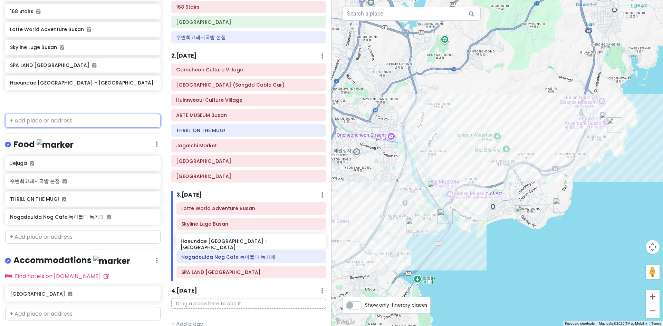
drag, startPoint x: 64, startPoint y: 84, endPoint x: 235, endPoint y: 242, distance: 233.0
click at [235, 236] on div "[GEOGRAPHIC_DATA] TRIP 2025 Private Change Dates Make a Copy Delete Trip Go Pro…" at bounding box center [331, 163] width 663 height 326
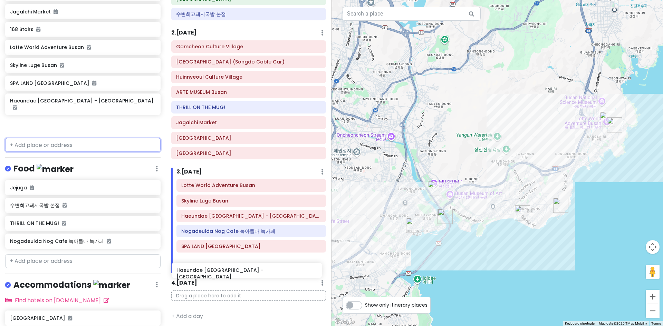
scroll to position [101, 0]
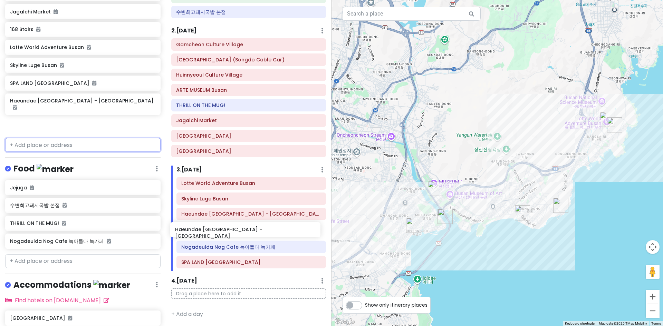
drag, startPoint x: 86, startPoint y: 123, endPoint x: 252, endPoint y: 234, distance: 200.4
click at [252, 234] on div "[GEOGRAPHIC_DATA] TRIP 2025 Private Change Dates Make a Copy Delete Trip Go Pro…" at bounding box center [331, 163] width 663 height 326
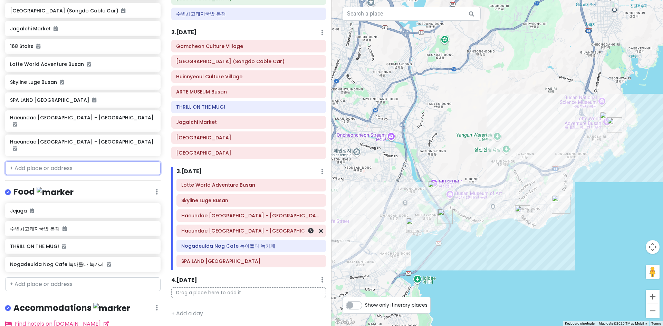
scroll to position [224, 0]
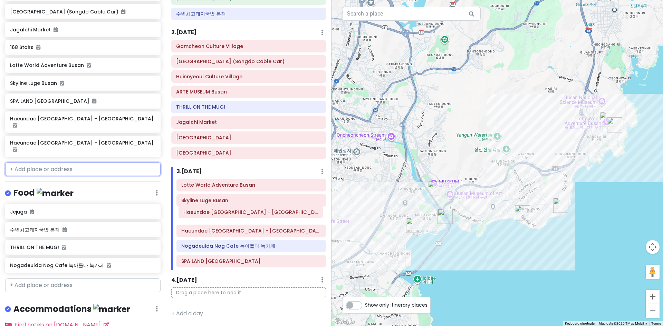
drag, startPoint x: 250, startPoint y: 235, endPoint x: 252, endPoint y: 216, distance: 18.8
click at [252, 216] on div "Lotte World Adventure Busan Skyline Luge Busan Haeundae [GEOGRAPHIC_DATA] - [GE…" at bounding box center [251, 224] width 160 height 91
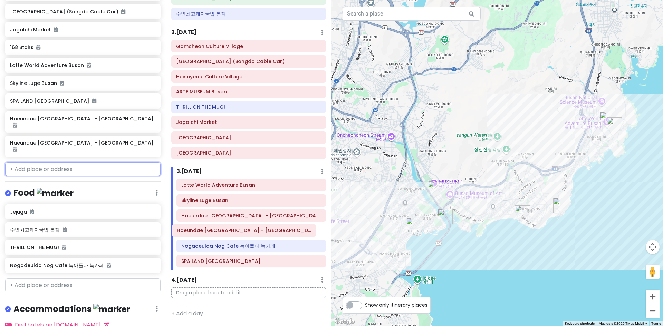
drag, startPoint x: 256, startPoint y: 217, endPoint x: 251, endPoint y: 232, distance: 15.6
click at [251, 232] on div "Lotte World Adventure Busan Skyline Luge Busan Haeundae [GEOGRAPHIC_DATA] - [GE…" at bounding box center [251, 224] width 160 height 91
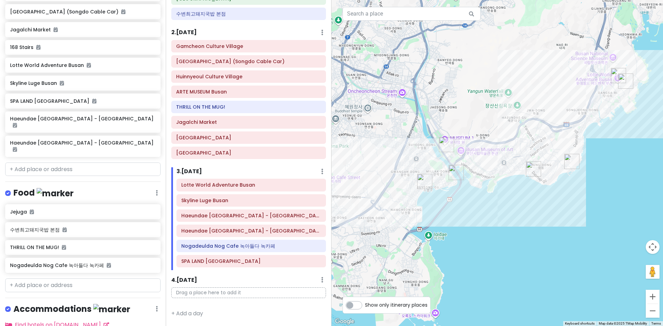
drag, startPoint x: 505, startPoint y: 258, endPoint x: 514, endPoint y: 213, distance: 46.1
click at [430, 213] on div at bounding box center [496, 163] width 331 height 326
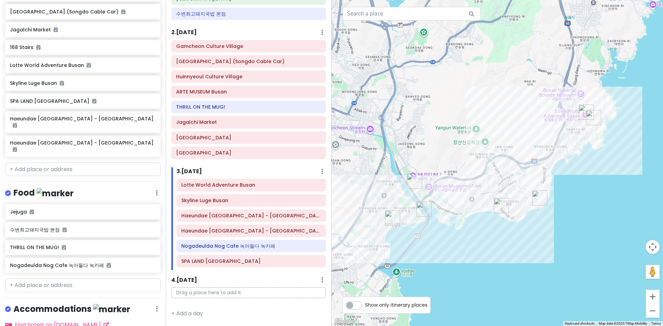
drag, startPoint x: 514, startPoint y: 213, endPoint x: 482, endPoint y: 249, distance: 48.0
click at [430, 236] on div at bounding box center [496, 163] width 331 height 326
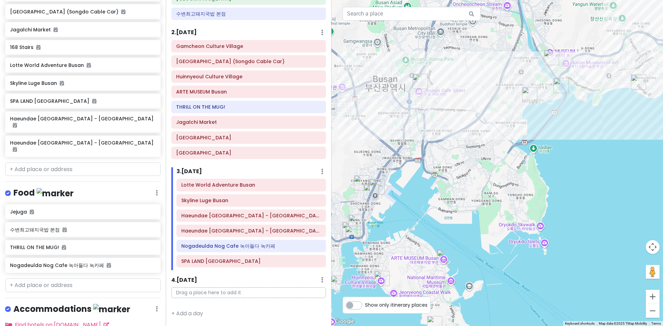
drag, startPoint x: 387, startPoint y: 235, endPoint x: 516, endPoint y: 117, distance: 175.0
click at [430, 117] on div at bounding box center [496, 163] width 331 height 326
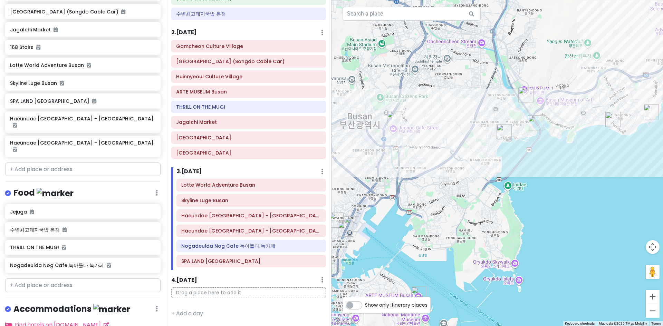
drag, startPoint x: 477, startPoint y: 137, endPoint x: 451, endPoint y: 176, distance: 46.7
click at [430, 176] on div at bounding box center [496, 163] width 331 height 326
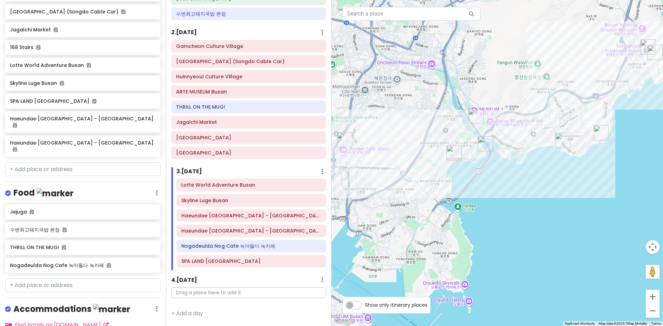
drag, startPoint x: 541, startPoint y: 158, endPoint x: 490, endPoint y: 179, distance: 55.9
click at [430, 179] on div at bounding box center [496, 163] width 331 height 326
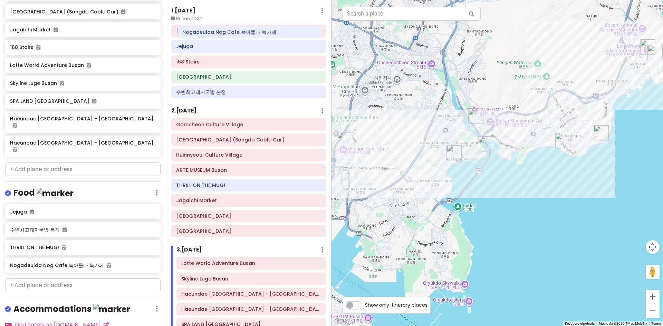
scroll to position [0, 0]
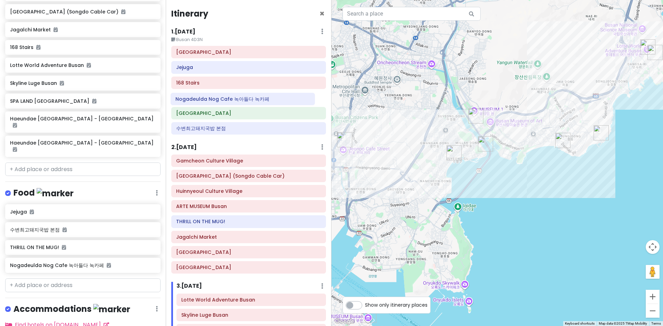
drag, startPoint x: 203, startPoint y: 249, endPoint x: 197, endPoint y: 102, distance: 147.1
click at [197, 102] on div "Itinerary × 1 . [DATE] Edit Day Notes Delete Day Busan 4D3N [GEOGRAPHIC_DATA] […" at bounding box center [249, 163] width 166 height 326
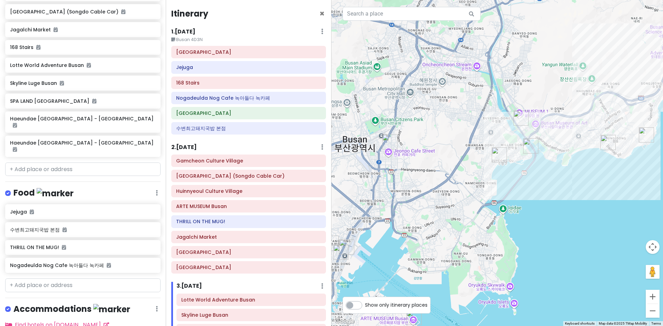
drag, startPoint x: 564, startPoint y: 180, endPoint x: 611, endPoint y: 185, distance: 46.5
click at [430, 185] on div at bounding box center [496, 163] width 331 height 326
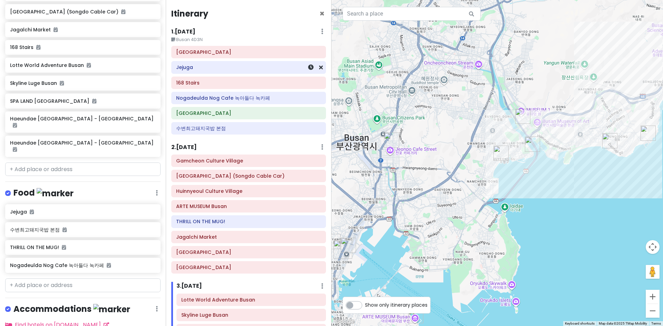
click at [276, 72] on div "Jejuga" at bounding box center [249, 67] width 154 height 12
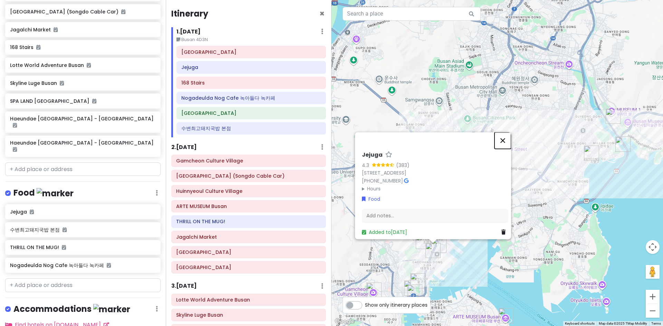
click at [430, 132] on button "Close" at bounding box center [502, 140] width 17 height 17
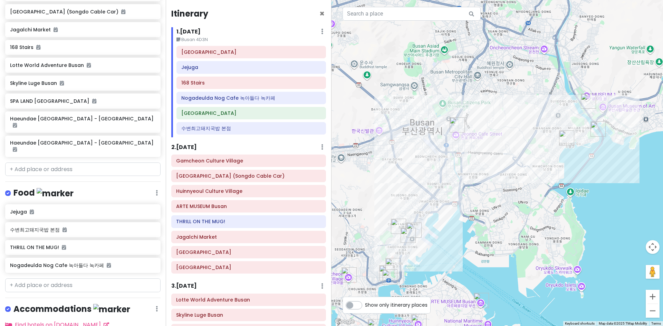
drag, startPoint x: 505, startPoint y: 211, endPoint x: 478, endPoint y: 195, distance: 31.0
click at [430, 195] on div at bounding box center [496, 163] width 331 height 326
drag, startPoint x: 230, startPoint y: 100, endPoint x: 222, endPoint y: 101, distance: 8.3
click at [222, 101] on div "[GEOGRAPHIC_DATA] [GEOGRAPHIC_DATA] 168 Stairs [GEOGRAPHIC_DATA] 녹아들다 녹카페 [GEOG…" at bounding box center [251, 91] width 160 height 91
click at [319, 100] on icon at bounding box center [321, 98] width 4 height 6
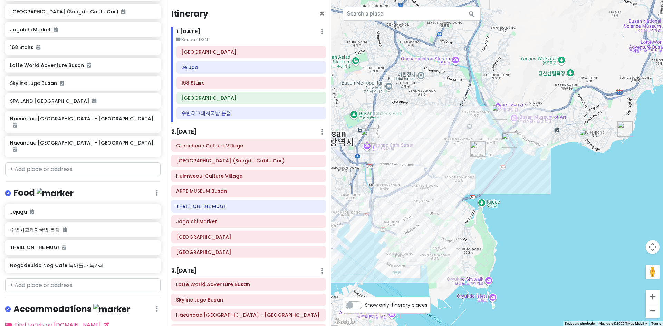
drag, startPoint x: 548, startPoint y: 211, endPoint x: 458, endPoint y: 222, distance: 90.7
click at [430, 222] on div at bounding box center [496, 163] width 331 height 326
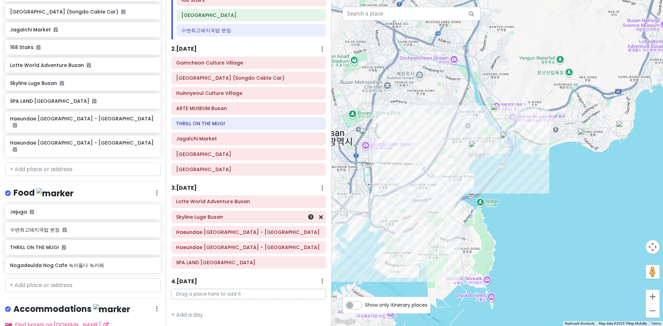
scroll to position [84, 0]
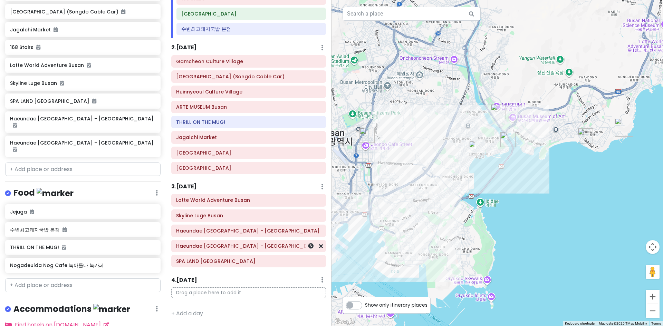
click at [239, 236] on h6 "Haeundae [GEOGRAPHIC_DATA] - [GEOGRAPHIC_DATA]" at bounding box center [248, 246] width 145 height 6
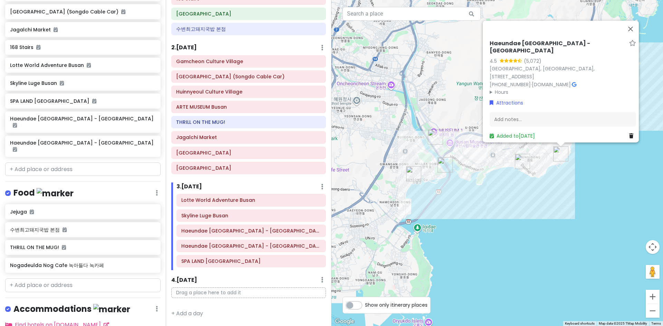
click at [430, 236] on div "Haeundae [GEOGRAPHIC_DATA] - [GEOGRAPHIC_DATA] 4.5 (5,072) [GEOGRAPHIC_DATA], […" at bounding box center [496, 163] width 331 height 326
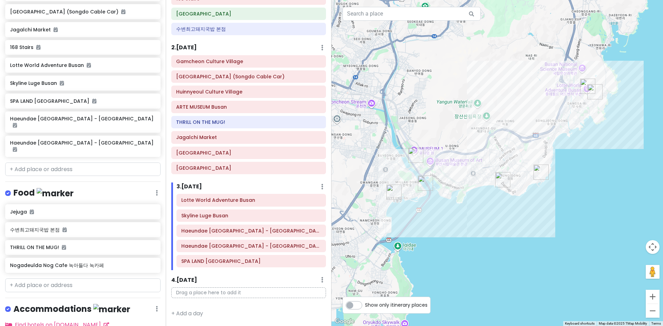
drag, startPoint x: 584, startPoint y: 216, endPoint x: 564, endPoint y: 236, distance: 28.6
click at [430, 236] on div at bounding box center [496, 163] width 331 height 326
